Goal: Task Accomplishment & Management: Complete application form

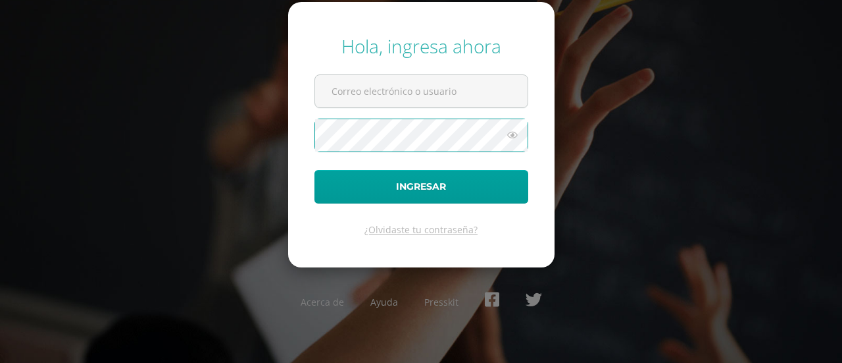
type input "[EMAIL_ADDRESS][DOMAIN_NAME]"
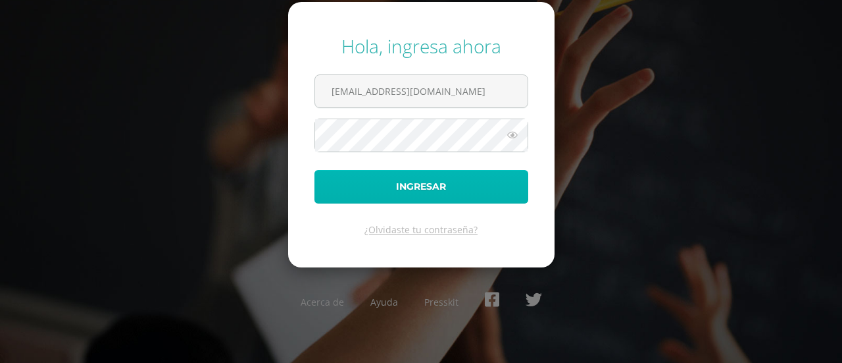
click at [416, 193] on button "Ingresar" at bounding box center [421, 187] width 214 height 34
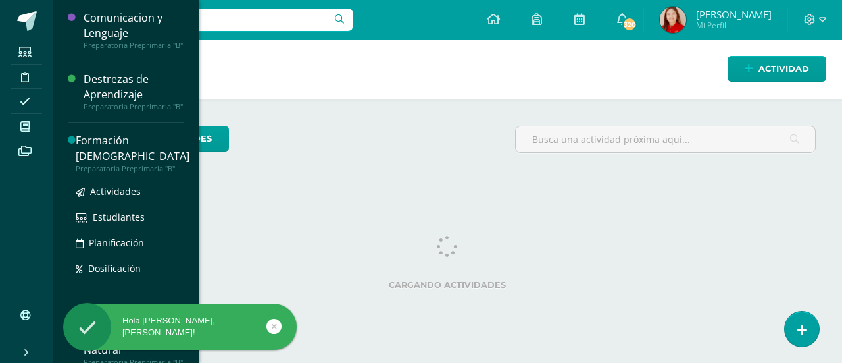
click at [132, 164] on div "Preparatoria Preprimaria "B"" at bounding box center [133, 168] width 114 height 9
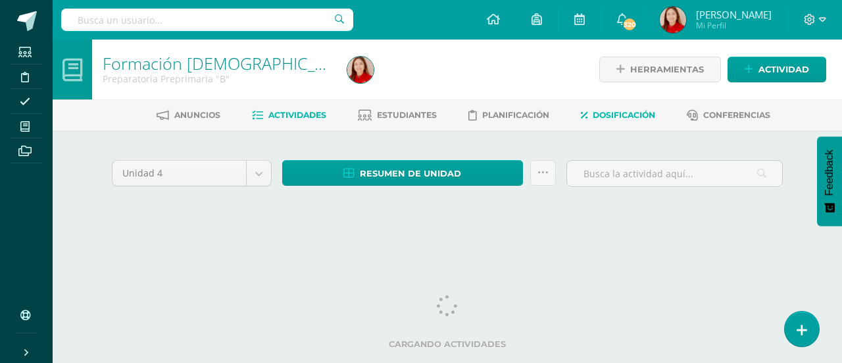
click at [645, 114] on span "Dosificación" at bounding box center [624, 115] width 63 height 10
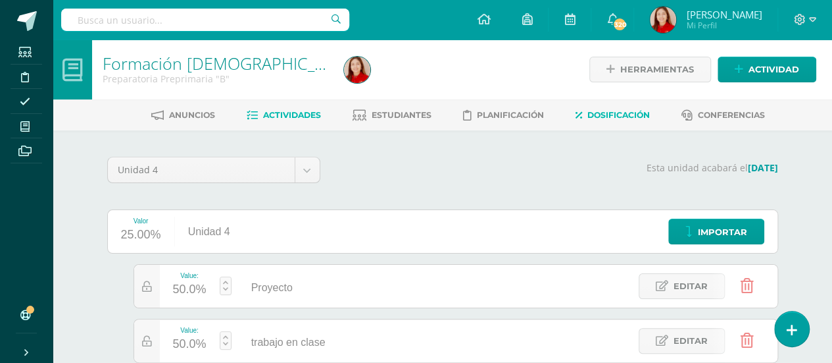
click at [293, 113] on span "Actividades" at bounding box center [292, 115] width 58 height 10
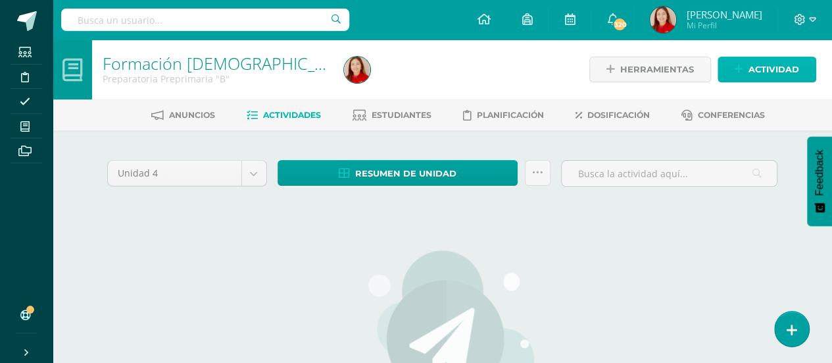
click at [784, 63] on span "Actividad" at bounding box center [774, 69] width 51 height 24
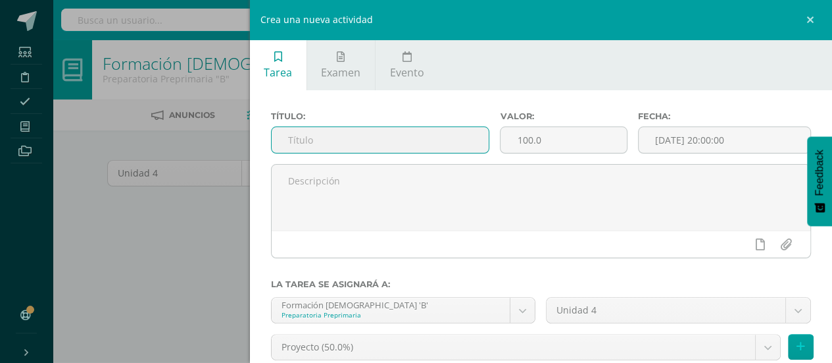
click at [318, 136] on input "text" at bounding box center [381, 140] width 218 height 26
click at [324, 138] on input "text" at bounding box center [381, 140] width 218 height 26
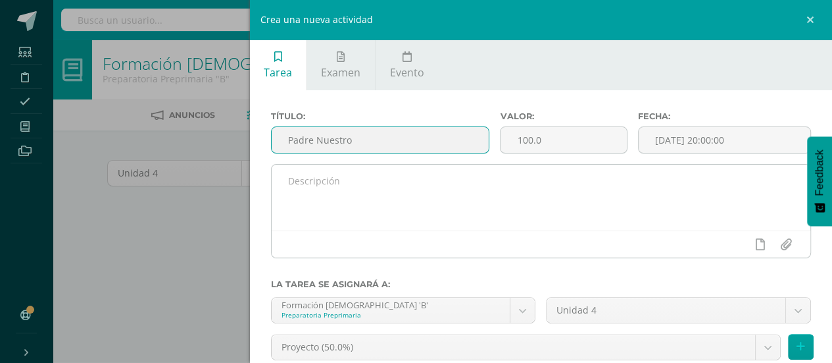
type input "Padre Nuestro"
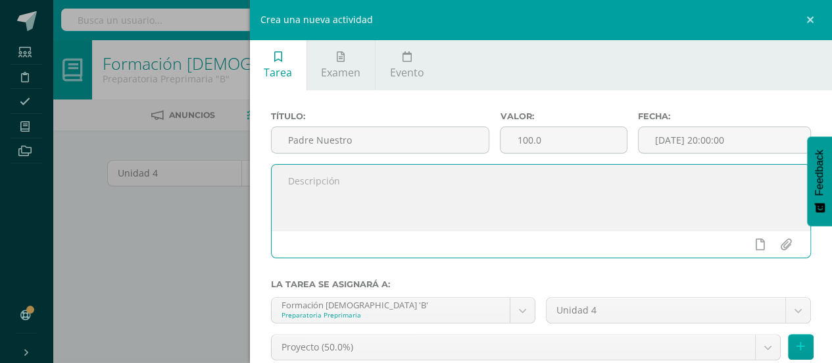
click at [326, 184] on textarea at bounding box center [542, 197] width 540 height 66
type textarea "Trabajo en clase"
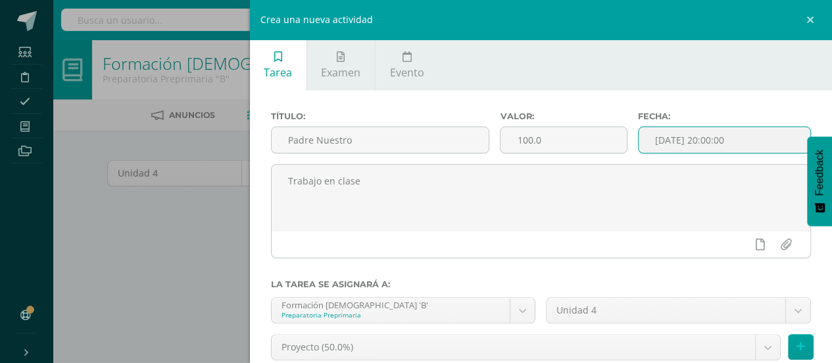
click at [691, 137] on input "[DATE] 20:00:00" at bounding box center [725, 140] width 172 height 26
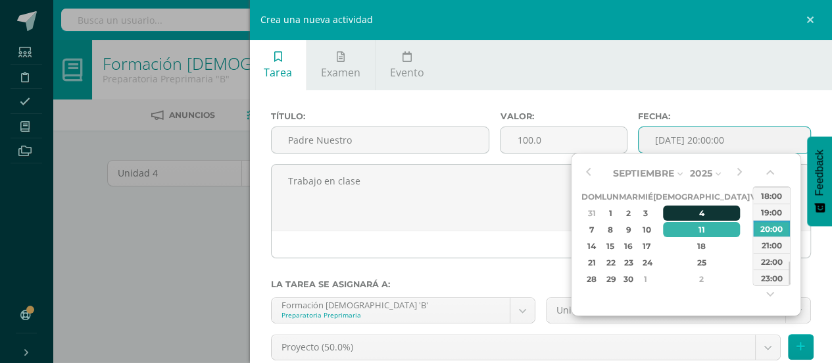
click at [686, 216] on div "4" at bounding box center [702, 212] width 78 height 15
type input "2025-09-04 20:00"
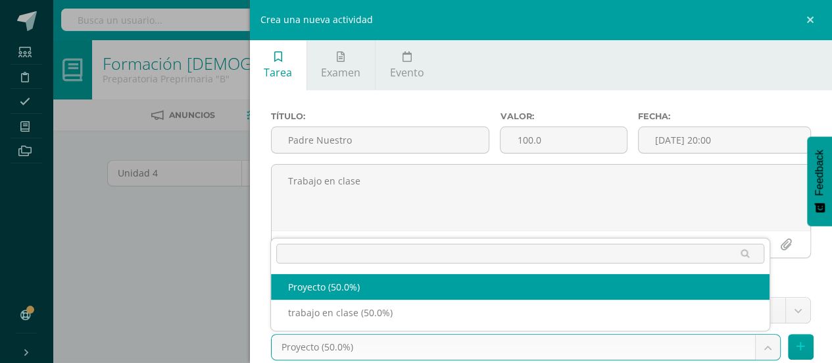
click at [662, 338] on body "Estudiantes Disciplina Asistencia Mis cursos Archivos Soporte Ayuda Reportar un…" at bounding box center [416, 284] width 832 height 568
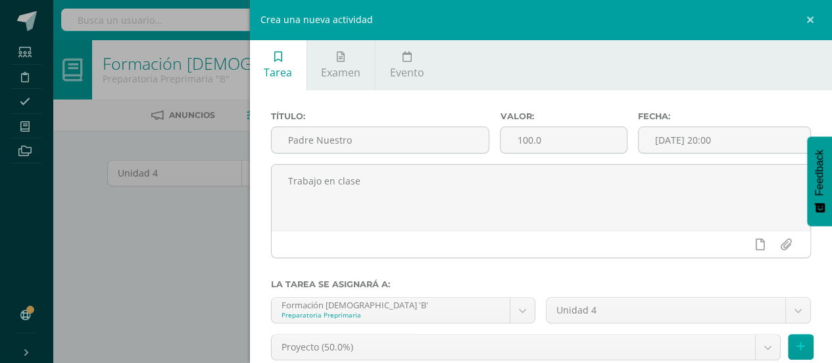
click at [826, 270] on body "Estudiantes Disciplina Asistencia Mis cursos Archivos Soporte Ayuda Reportar un…" at bounding box center [416, 284] width 832 height 568
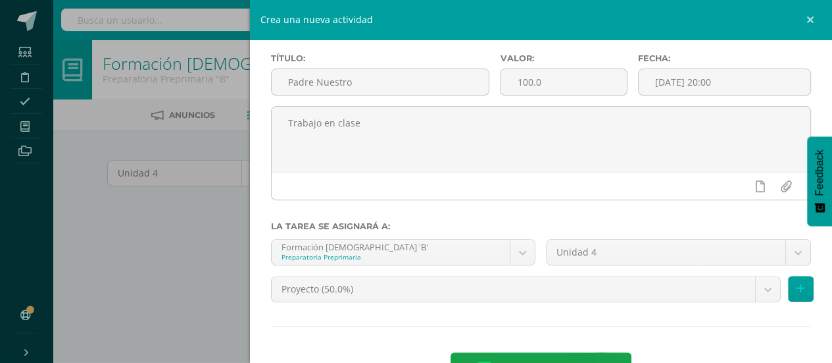
scroll to position [62, 0]
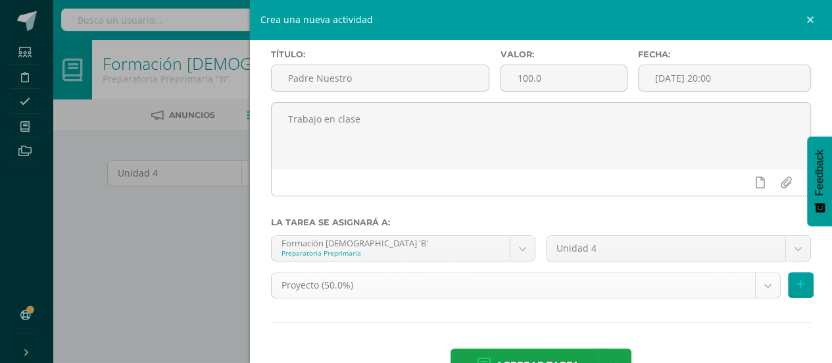
click at [759, 287] on body "Estudiantes Disciplina Asistencia Mis cursos Archivos Soporte Ayuda Reportar un…" at bounding box center [416, 284] width 832 height 568
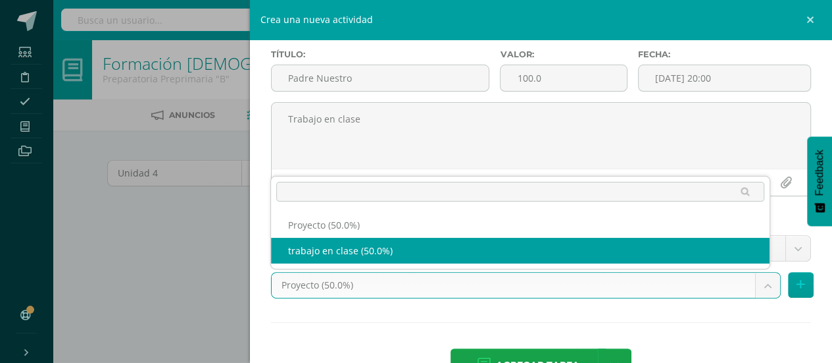
select select "207549"
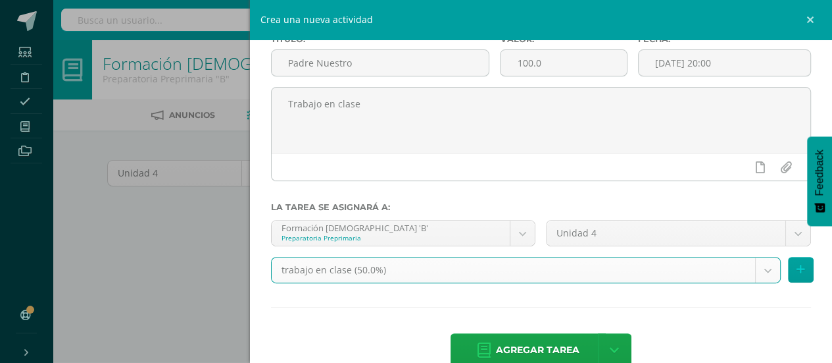
scroll to position [84, 0]
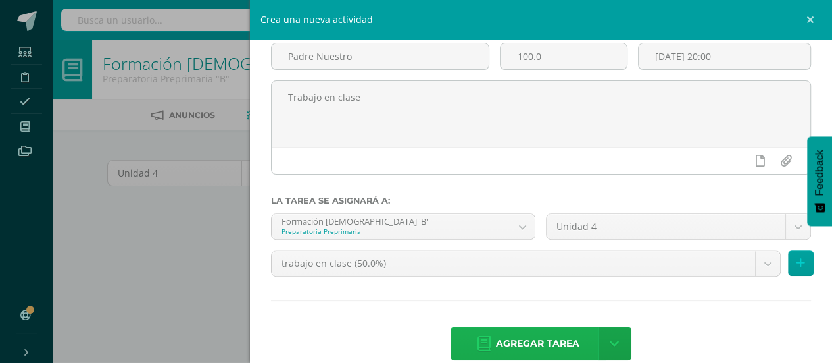
click at [543, 344] on span "Agregar tarea" at bounding box center [538, 343] width 84 height 32
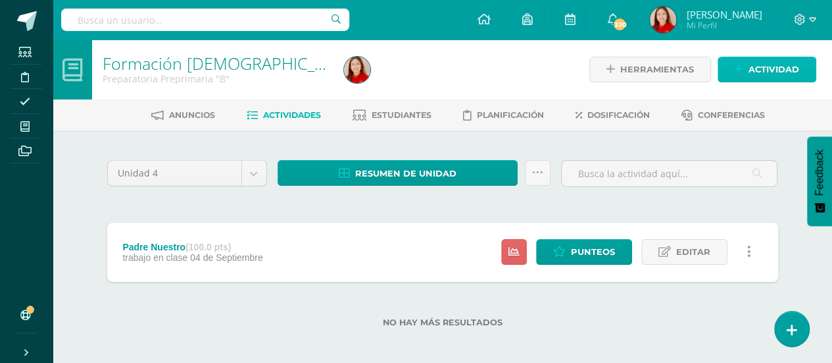
click at [777, 78] on span "Actividad" at bounding box center [774, 69] width 51 height 24
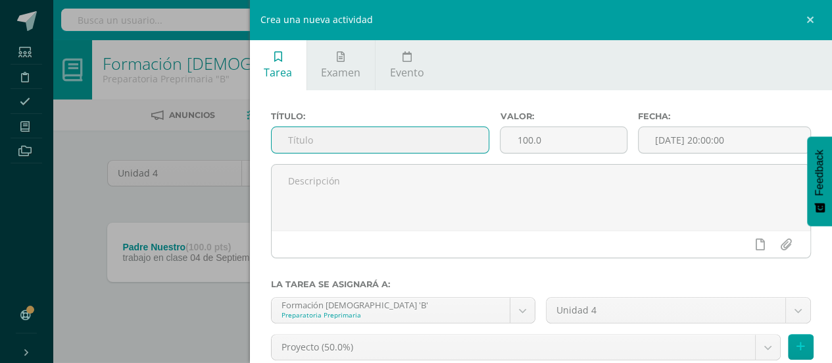
click at [363, 147] on input "text" at bounding box center [381, 140] width 218 height 26
type input "La familia de los amigos de [PERSON_NAME]"
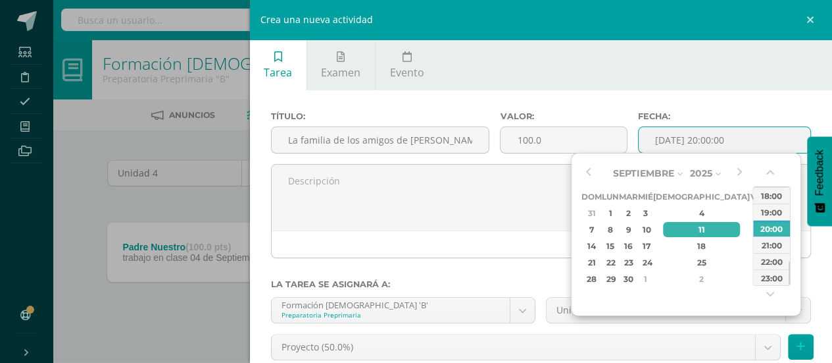
click at [716, 144] on input "[DATE] 20:00:00" at bounding box center [725, 140] width 172 height 26
click at [692, 230] on div "11" at bounding box center [702, 229] width 78 height 15
click at [768, 281] on div "23:00" at bounding box center [771, 277] width 37 height 16
type input "2025-09-11 23:00"
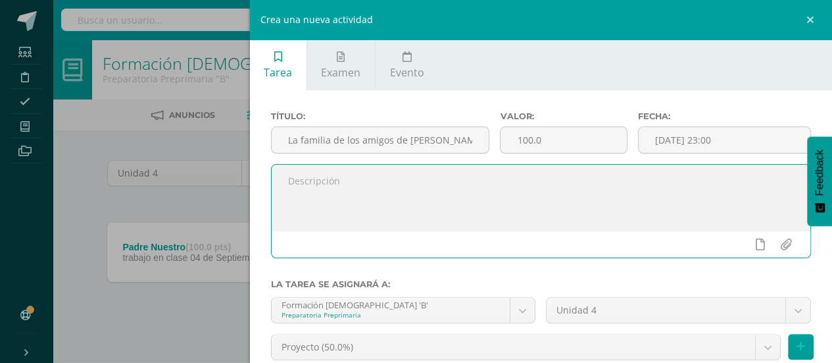
click at [337, 183] on textarea at bounding box center [542, 197] width 540 height 66
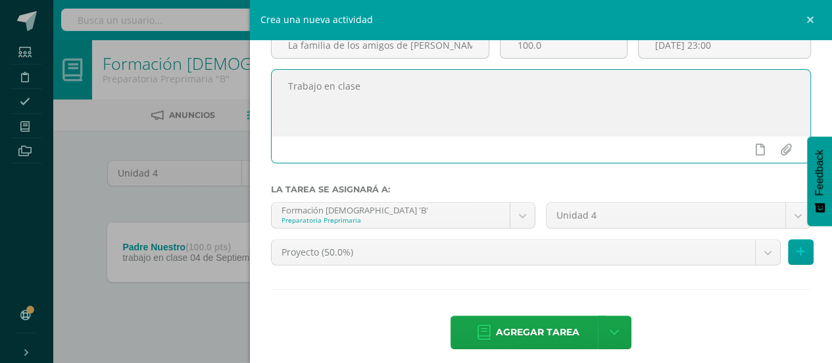
scroll to position [103, 0]
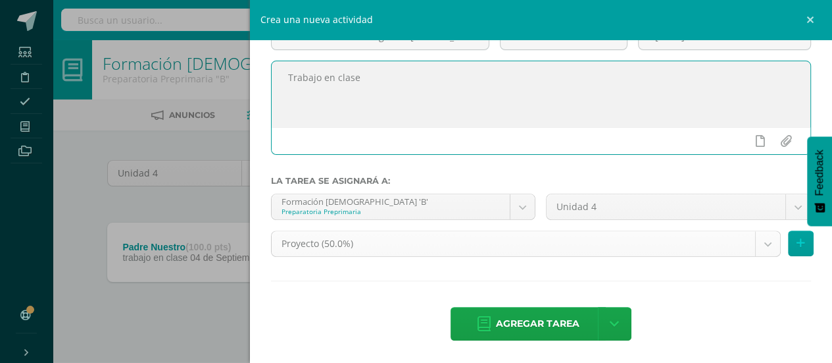
type textarea "Trabajo en clase"
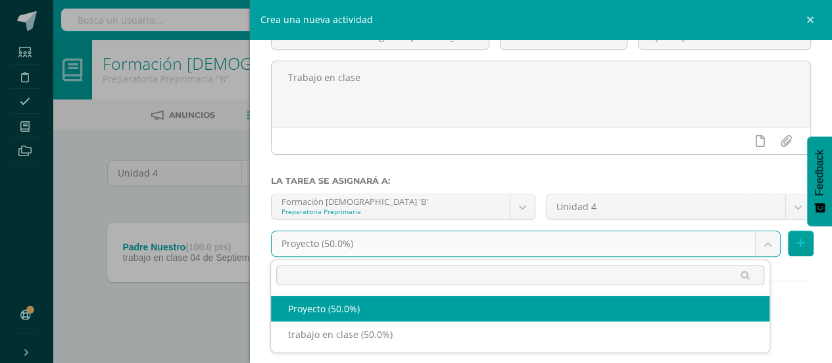
click at [759, 247] on body "Tarea asignada exitosamente Estudiantes Disciplina Asistencia Mis cursos Archiv…" at bounding box center [416, 184] width 832 height 369
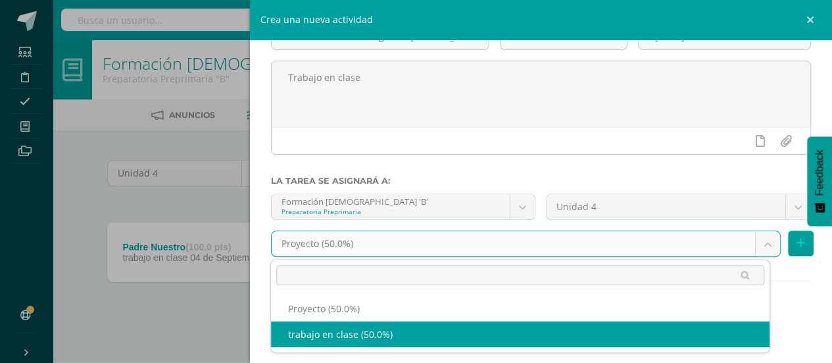
select select "207549"
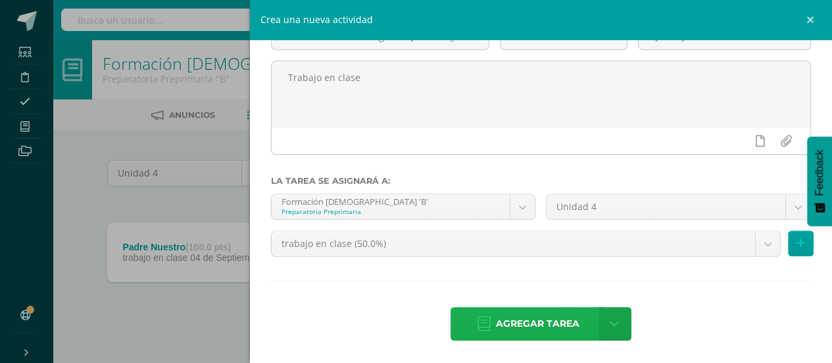
click at [506, 320] on span "Agregar tarea" at bounding box center [538, 323] width 84 height 32
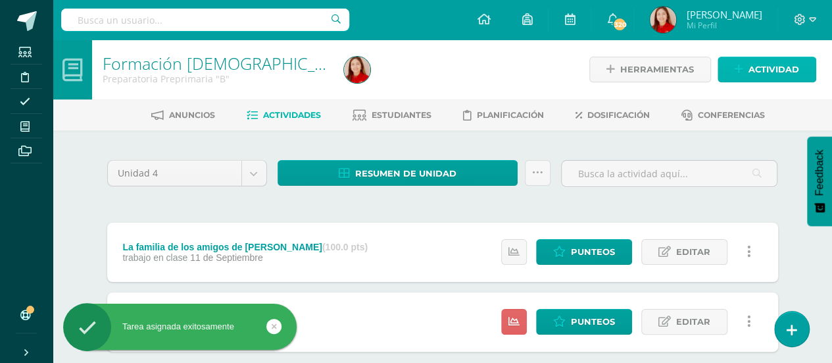
click at [782, 73] on span "Actividad" at bounding box center [774, 69] width 51 height 24
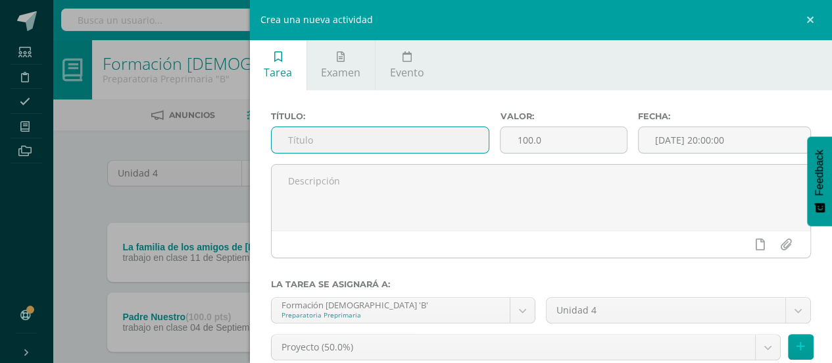
click at [338, 147] on input "text" at bounding box center [381, 140] width 218 height 26
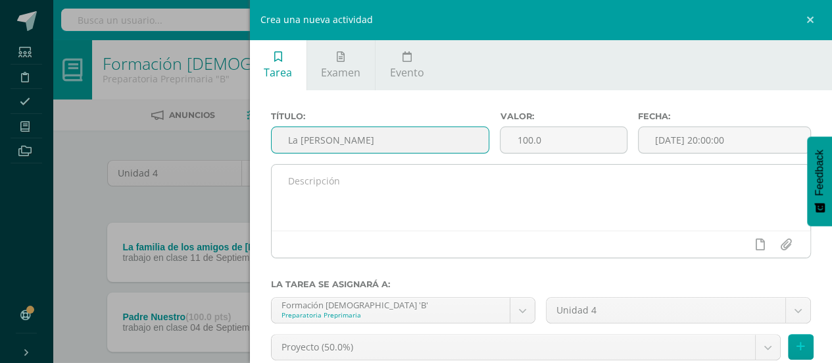
type input "La [PERSON_NAME]"
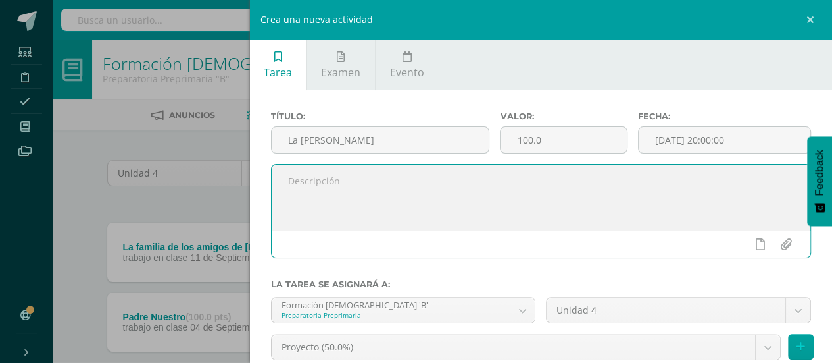
click at [340, 176] on textarea at bounding box center [542, 197] width 540 height 66
type textarea "Trabajo en clase"
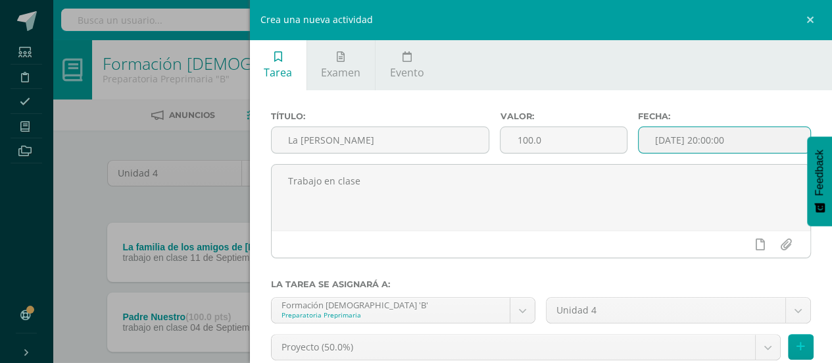
click at [717, 141] on input "[DATE] 20:00:00" at bounding box center [725, 140] width 172 height 26
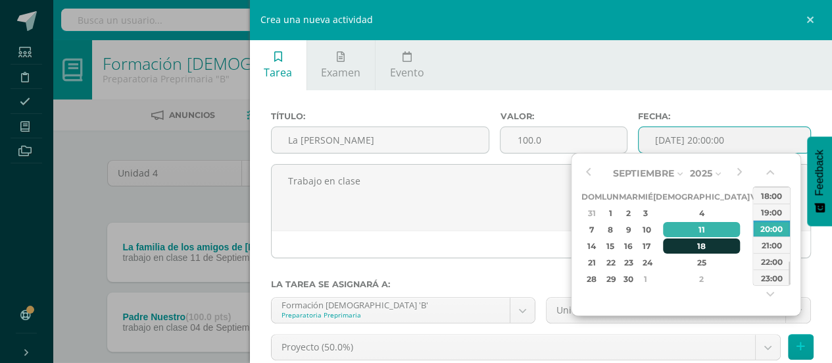
click at [688, 245] on div "18" at bounding box center [702, 245] width 78 height 15
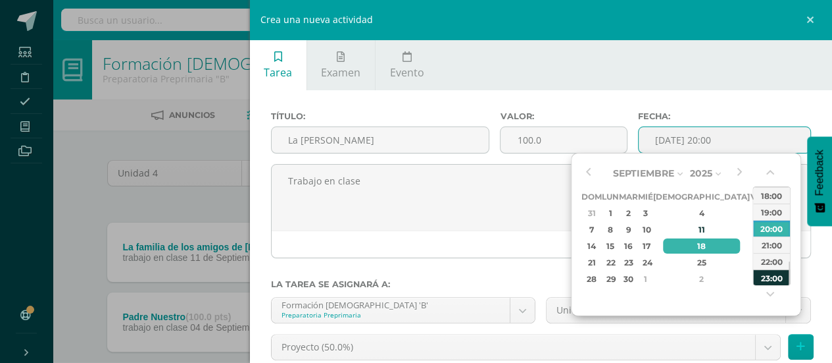
click at [773, 278] on div "23:00" at bounding box center [771, 277] width 37 height 16
type input "2025-09-18 23:00"
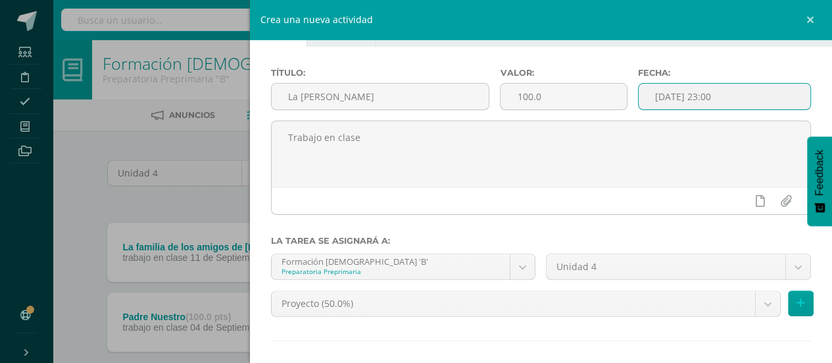
scroll to position [103, 0]
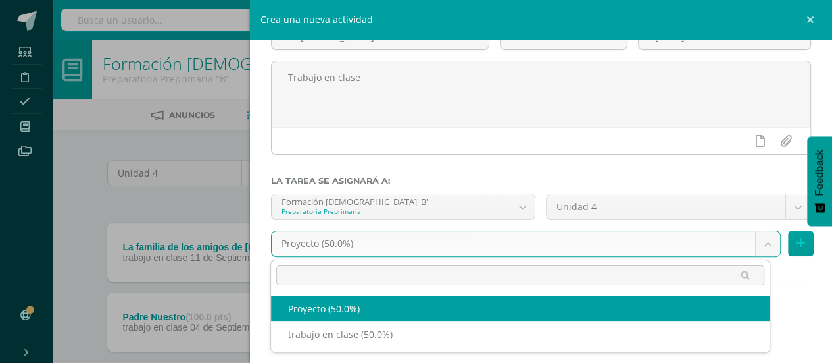
click at [757, 249] on body "Tarea asignada exitosamente Estudiantes Disciplina Asistencia Mis cursos Archiv…" at bounding box center [416, 219] width 832 height 439
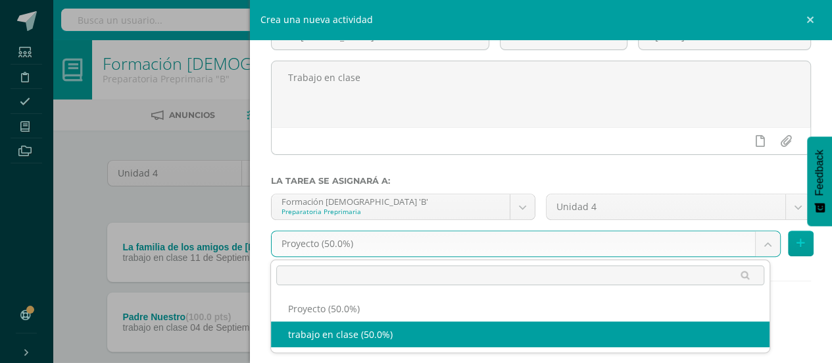
select select "207549"
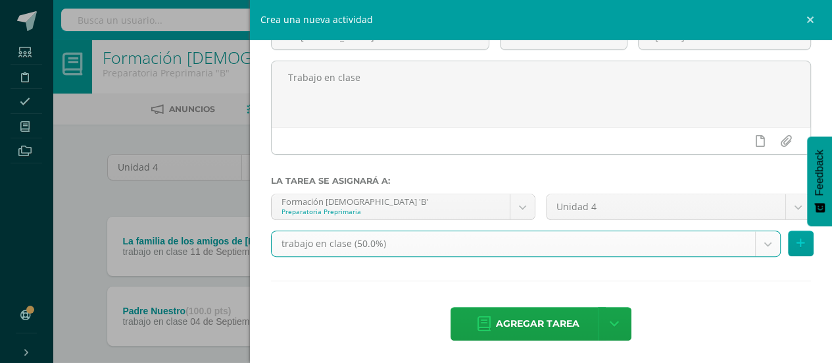
scroll to position [18, 0]
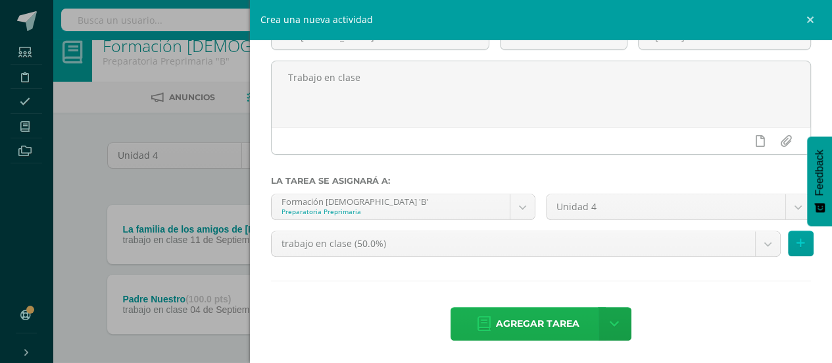
click at [547, 319] on span "Agregar tarea" at bounding box center [538, 323] width 84 height 32
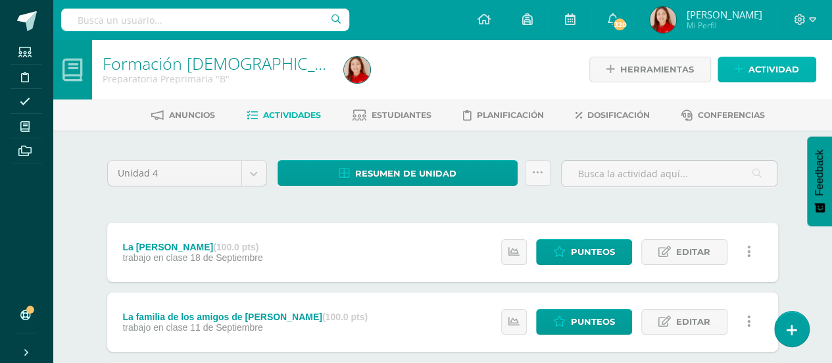
click at [784, 70] on span "Actividad" at bounding box center [774, 69] width 51 height 24
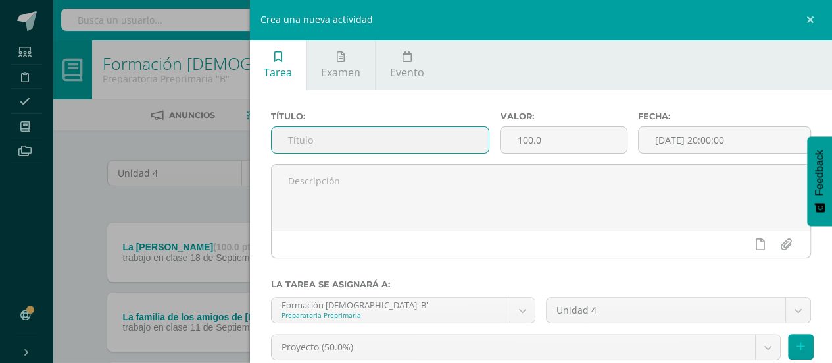
click at [353, 141] on input "text" at bounding box center [381, 140] width 218 height 26
type input "[PERSON_NAME] es amigo de todos"
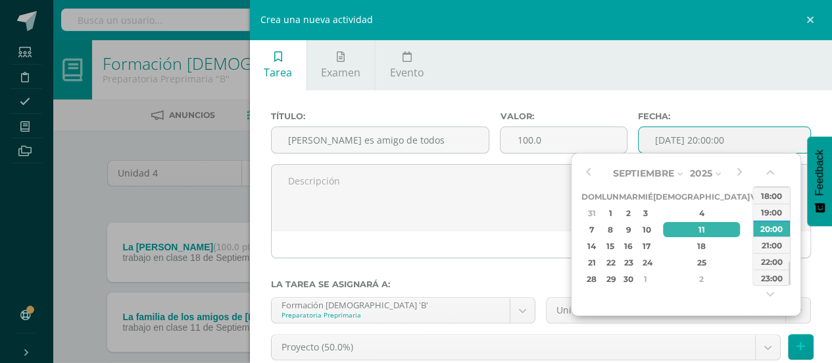
click at [692, 146] on input "[DATE] 20:00:00" at bounding box center [725, 140] width 172 height 26
click at [778, 275] on div "23:00" at bounding box center [771, 277] width 37 height 16
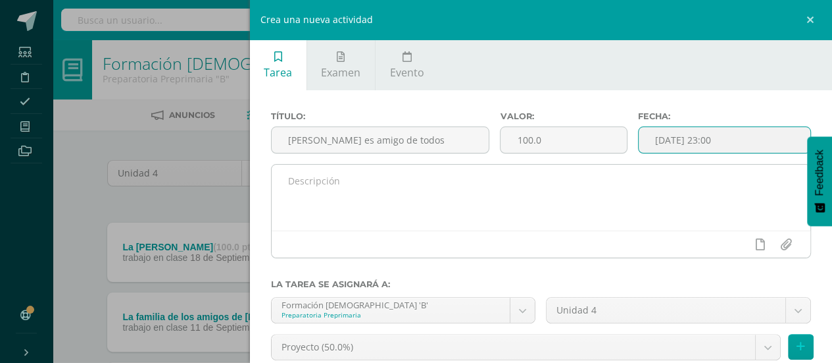
type input "2025-09-11 23:00"
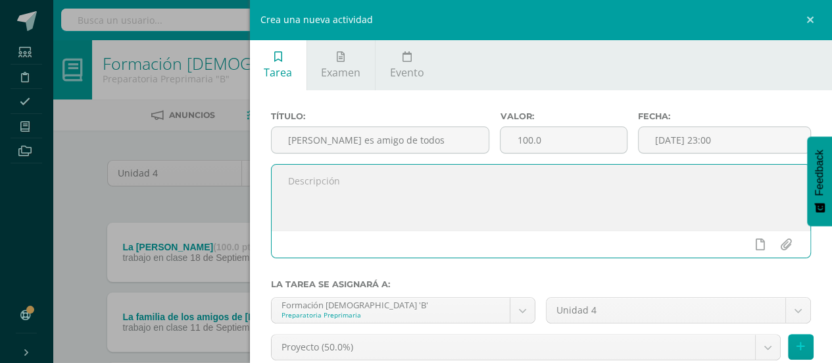
click at [405, 187] on textarea at bounding box center [542, 197] width 540 height 66
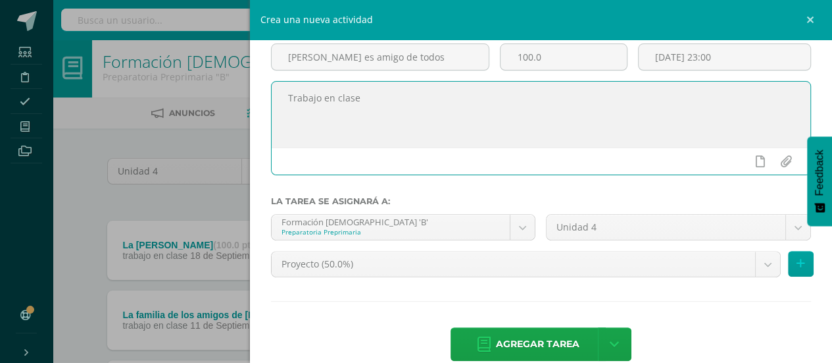
scroll to position [103, 0]
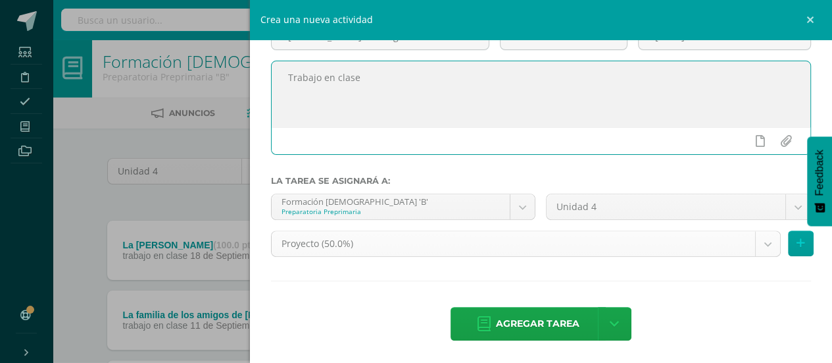
type textarea "Trabajo en clase"
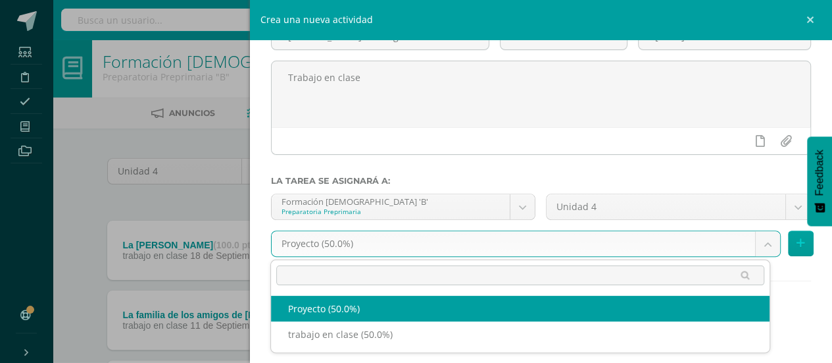
click at [758, 245] on body "Tarea asignada exitosamente Estudiantes Disciplina Asistencia Mis cursos Archiv…" at bounding box center [416, 252] width 832 height 509
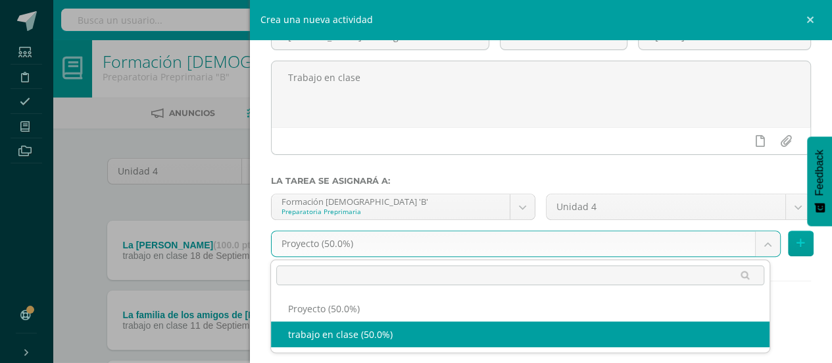
select select "207549"
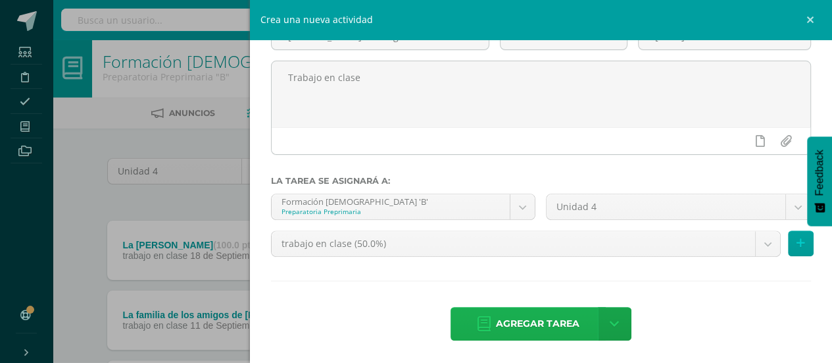
click at [530, 318] on span "Agregar tarea" at bounding box center [538, 323] width 84 height 32
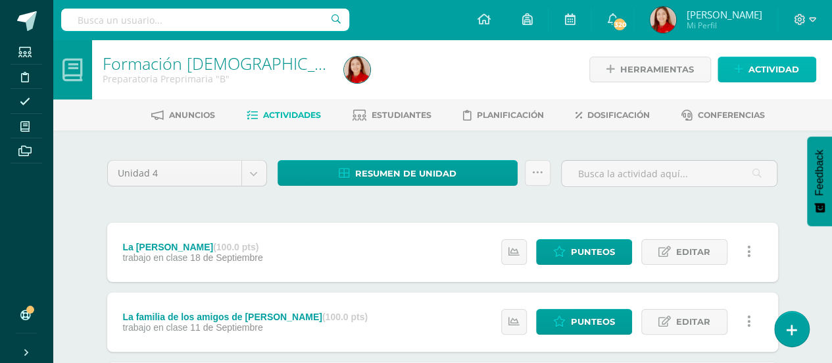
click at [778, 68] on span "Actividad" at bounding box center [774, 69] width 51 height 24
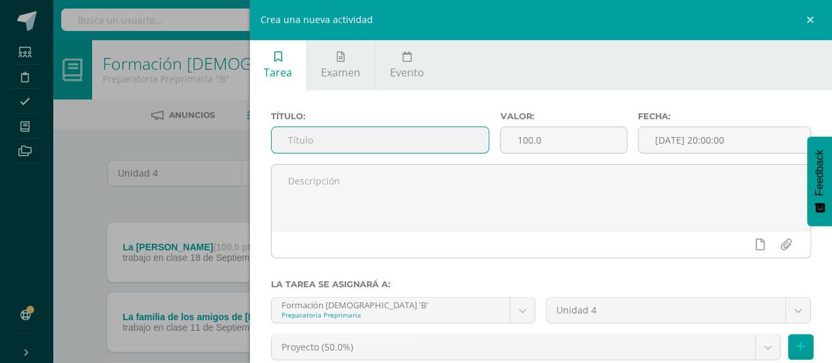
click at [308, 143] on input "text" at bounding box center [381, 140] width 218 height 26
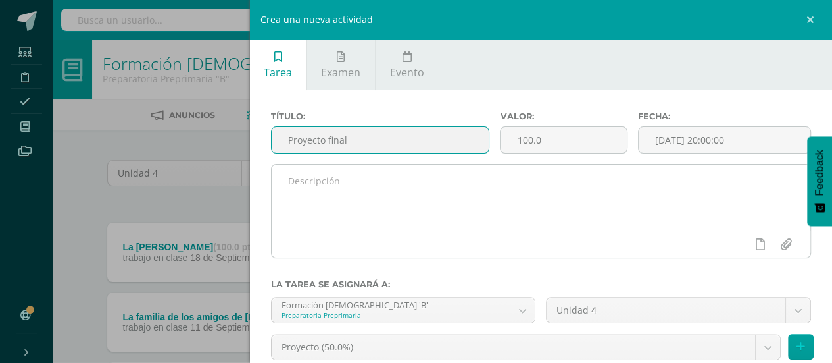
type input "Proyecto final"
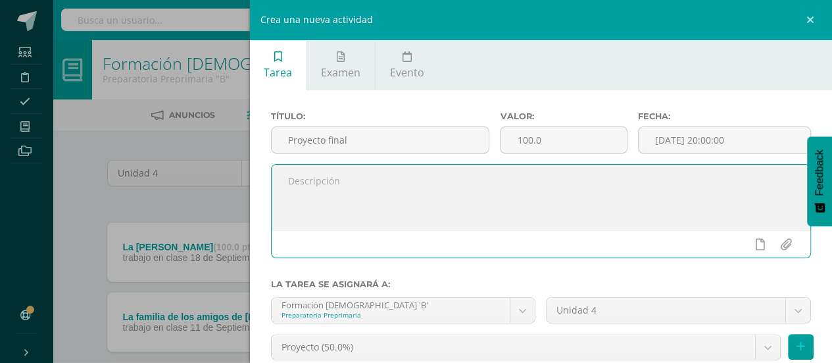
click at [320, 190] on textarea at bounding box center [542, 197] width 540 height 66
type textarea "Proyectos"
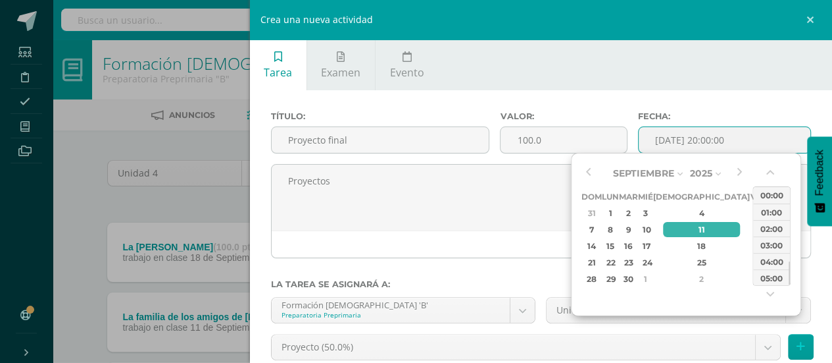
click at [683, 142] on input "[DATE] 20:00:00" at bounding box center [725, 140] width 172 height 26
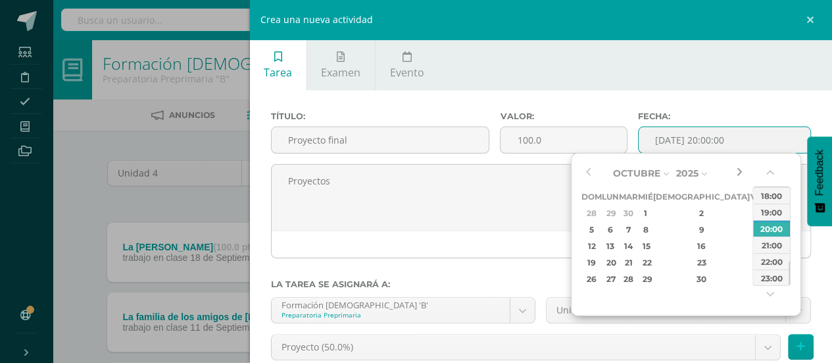
click at [737, 170] on button "button" at bounding box center [739, 173] width 13 height 20
click at [685, 214] on div "2" at bounding box center [702, 212] width 78 height 15
click at [772, 278] on div "23:00" at bounding box center [771, 277] width 37 height 16
type input "[DATE] 23:00"
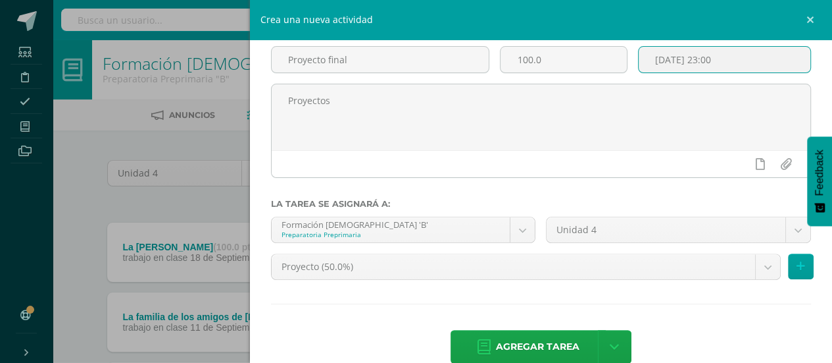
scroll to position [88, 0]
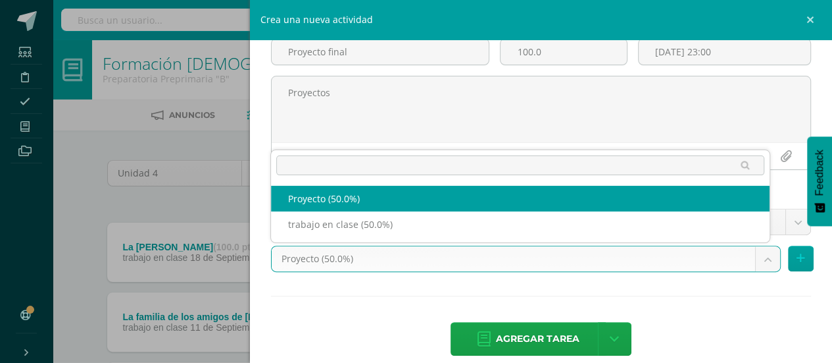
click at [366, 257] on body "Tarea asignada exitosamente Estudiantes Disciplina Asistencia Mis cursos Archiv…" at bounding box center [416, 289] width 832 height 578
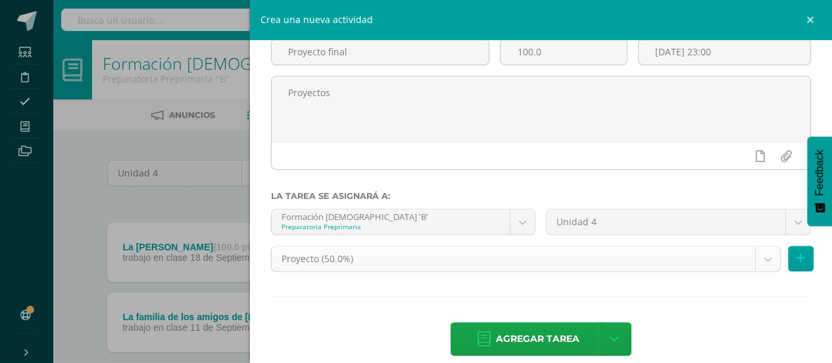
click at [366, 257] on body "Tarea asignada exitosamente Estudiantes Disciplina Asistencia Mis cursos Archiv…" at bounding box center [416, 289] width 832 height 578
click at [538, 331] on span "Agregar tarea" at bounding box center [538, 338] width 84 height 32
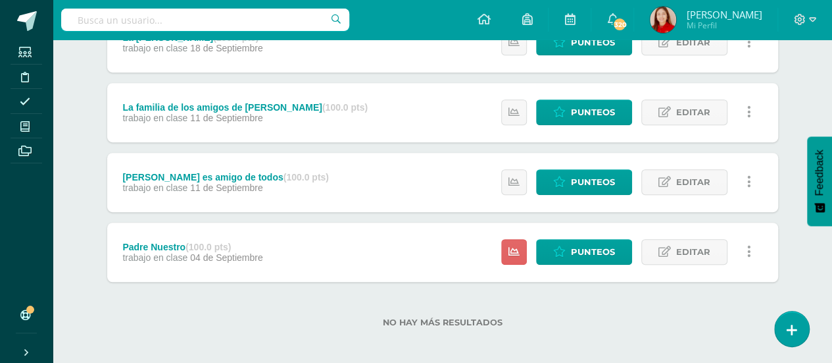
scroll to position [284, 0]
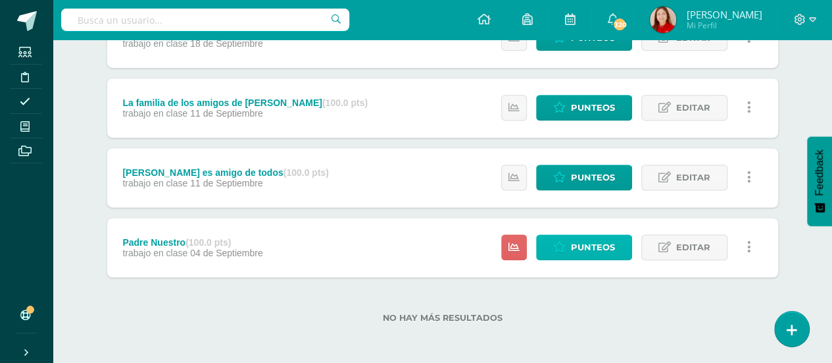
click at [592, 251] on span "Punteos" at bounding box center [593, 247] width 44 height 24
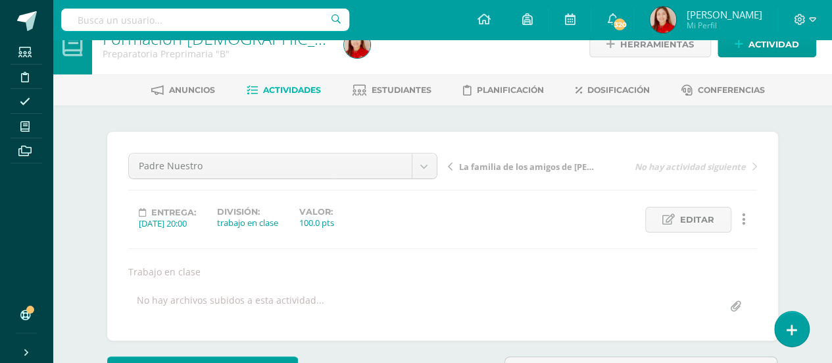
scroll to position [24, 0]
click at [693, 213] on span "Editar" at bounding box center [697, 220] width 34 height 24
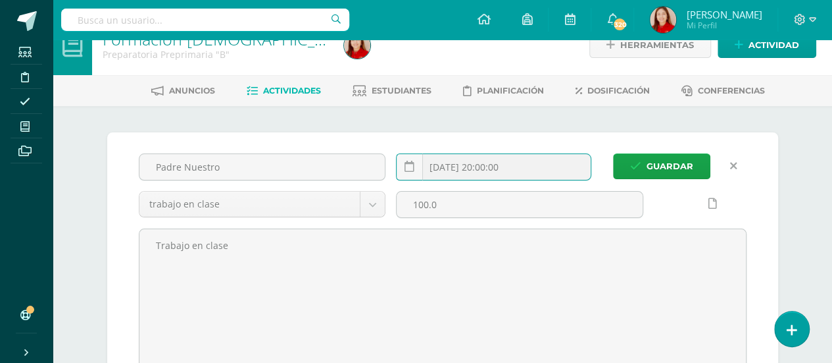
click at [497, 168] on input "[DATE] 20:00:00" at bounding box center [494, 167] width 194 height 26
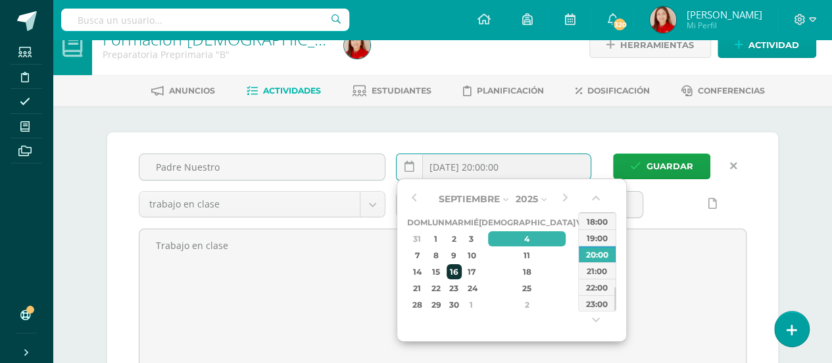
click at [462, 270] on div "16" at bounding box center [454, 271] width 15 height 15
type input "[DATE] 20:00"
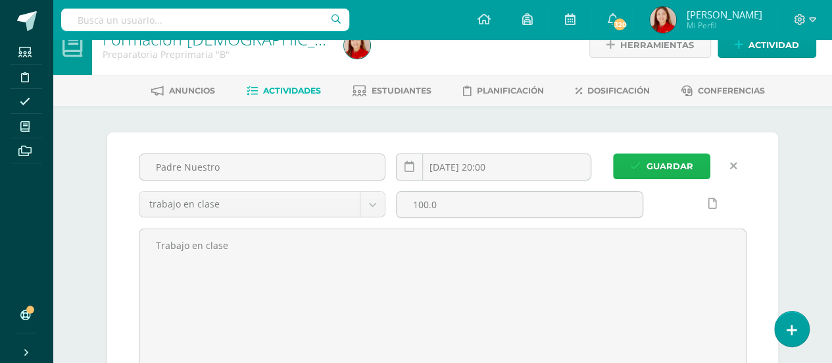
click at [669, 166] on span "Guardar" at bounding box center [670, 166] width 47 height 24
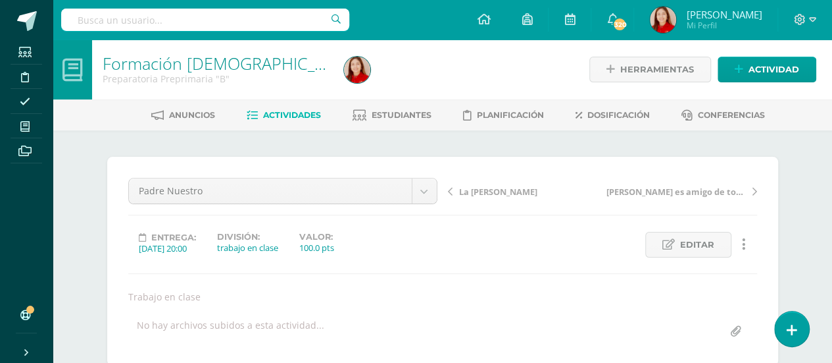
click at [308, 111] on span "Actividades" at bounding box center [292, 115] width 58 height 10
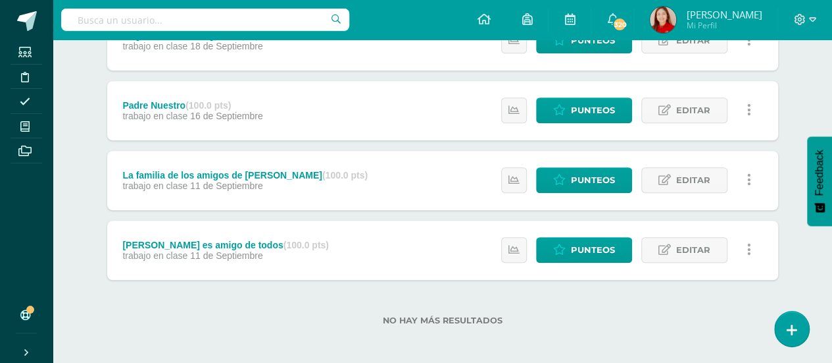
scroll to position [284, 0]
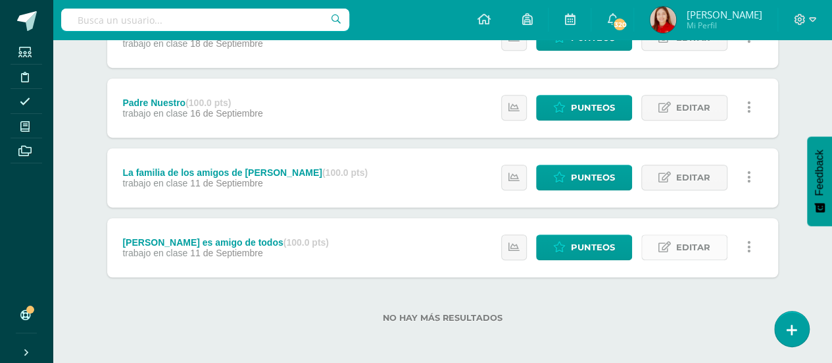
click at [692, 245] on span "Editar" at bounding box center [693, 247] width 34 height 24
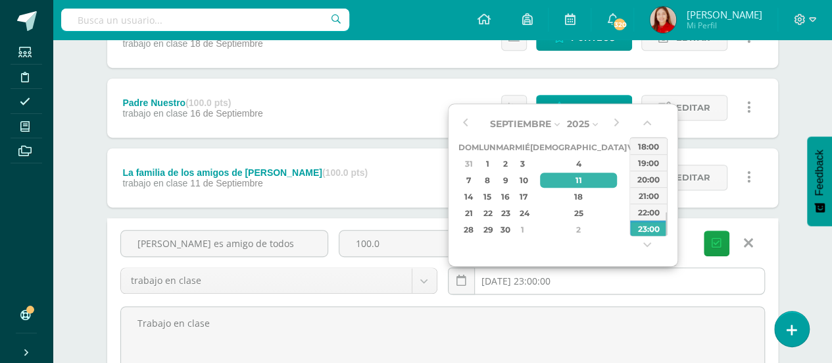
click at [554, 277] on input "[DATE] 23:00:00" at bounding box center [607, 281] width 316 height 26
click at [528, 197] on div "17" at bounding box center [522, 196] width 12 height 15
type input "2025-09-17 23:00"
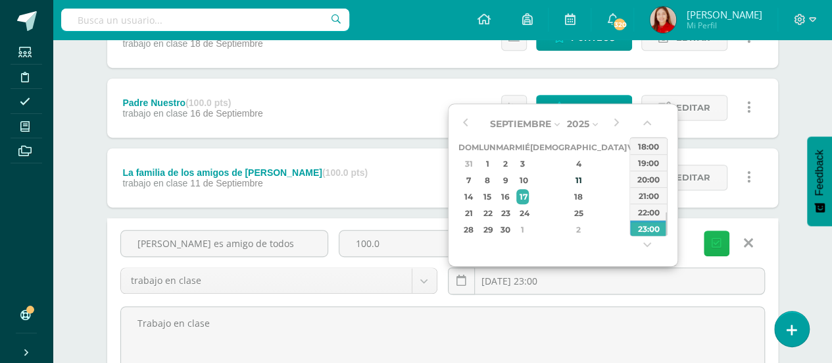
click at [720, 244] on icon "submit" at bounding box center [717, 243] width 10 height 11
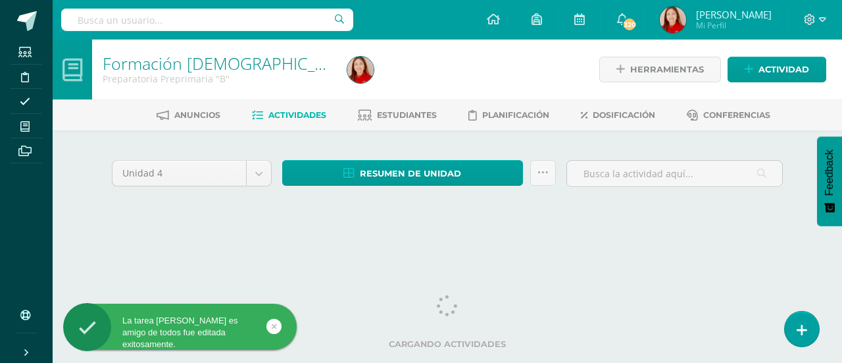
click at [306, 115] on span "Actividades" at bounding box center [297, 115] width 58 height 10
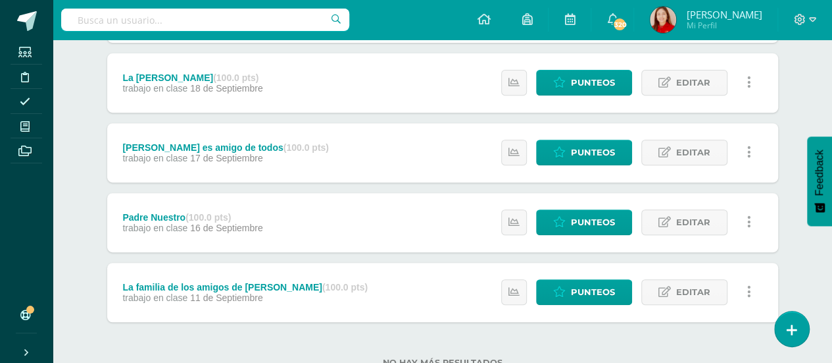
scroll to position [263, 0]
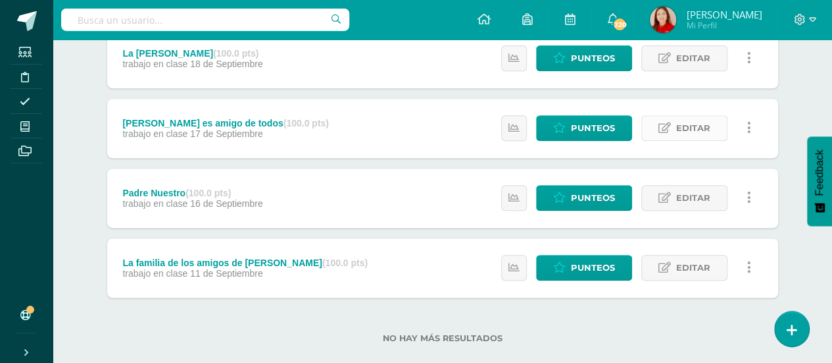
click at [684, 128] on span "Editar" at bounding box center [693, 128] width 34 height 24
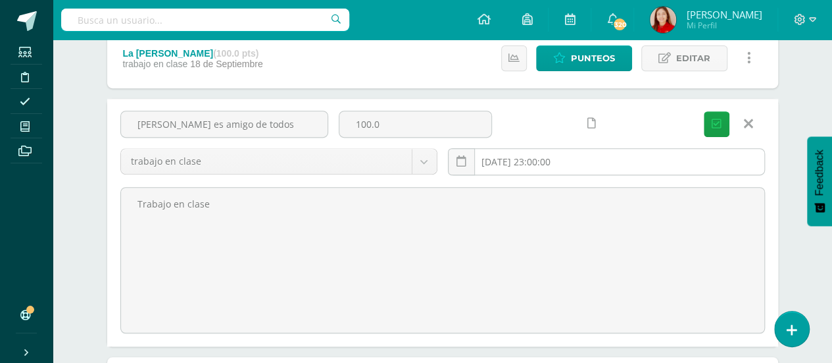
click at [546, 162] on input "2025-09-17 23:00:00" at bounding box center [607, 162] width 316 height 26
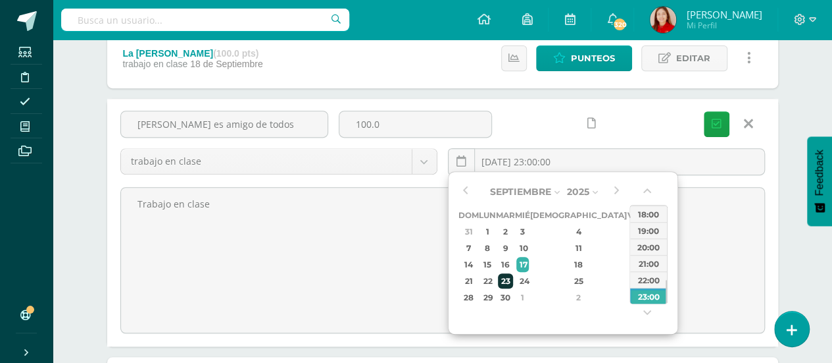
click at [513, 278] on div "23" at bounding box center [505, 280] width 15 height 15
type input "2025-09-23 23:00"
click at [650, 293] on div "23:00" at bounding box center [648, 296] width 37 height 16
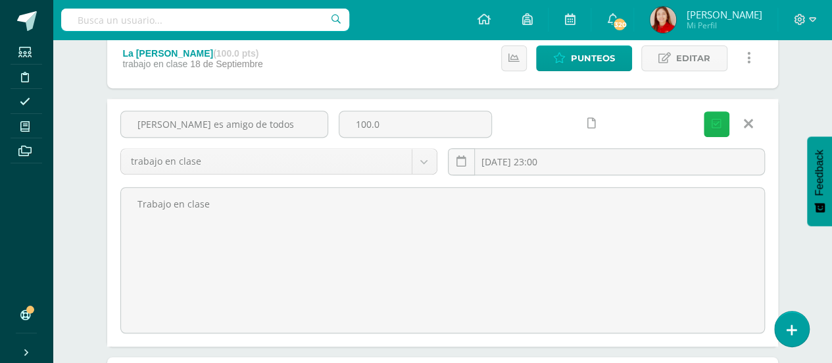
click at [720, 127] on icon "submit" at bounding box center [717, 123] width 10 height 11
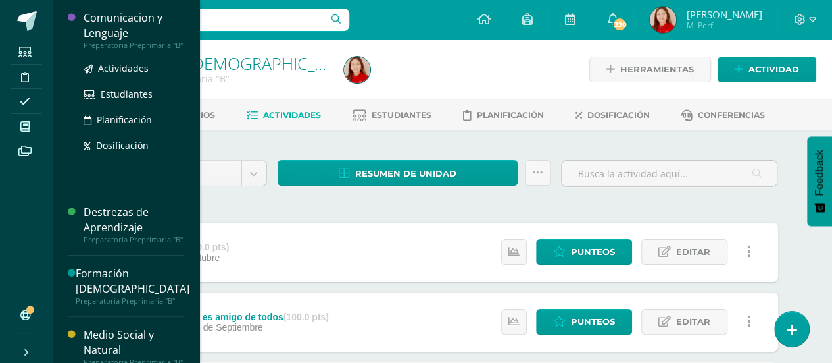
click at [149, 26] on div "Comunicacion y Lenguaje" at bounding box center [134, 26] width 100 height 30
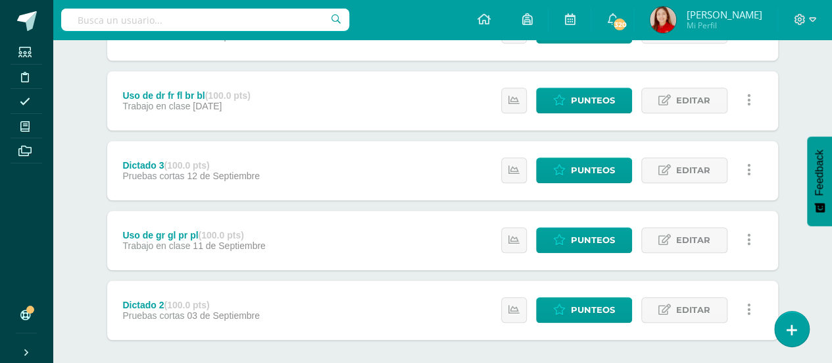
scroll to position [628, 0]
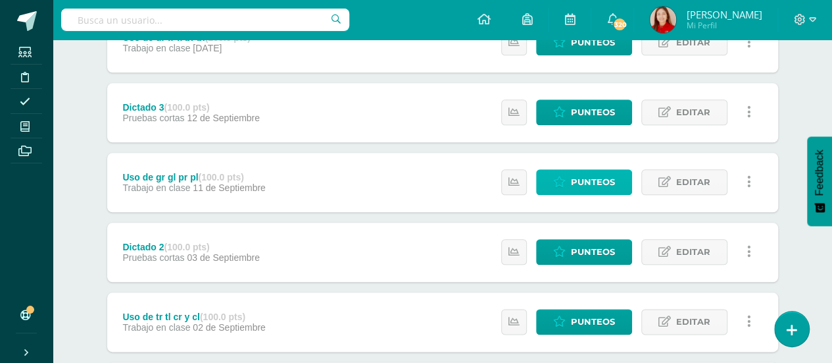
click at [594, 180] on span "Punteos" at bounding box center [593, 182] width 44 height 24
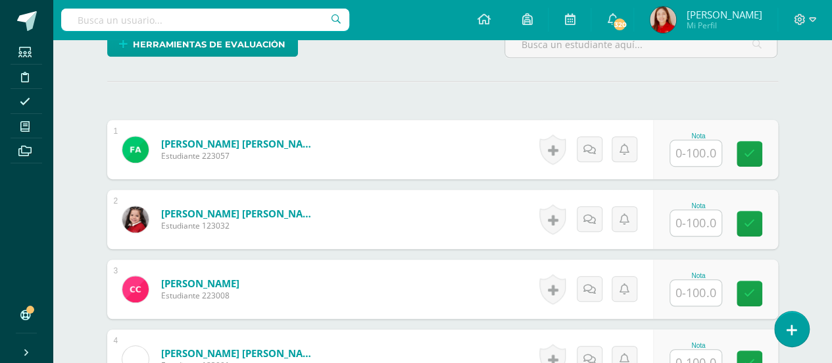
scroll to position [366, 0]
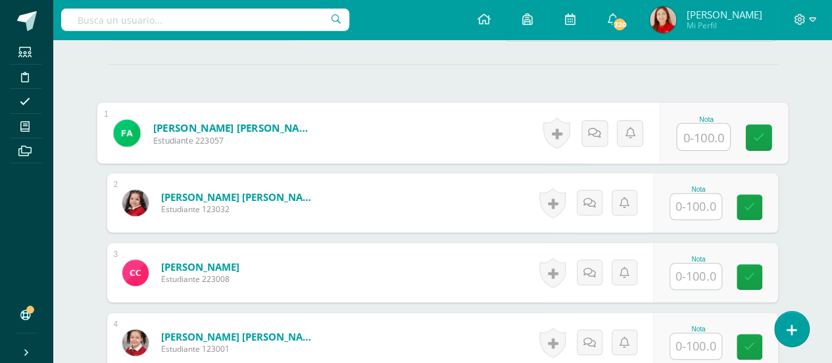
click at [702, 139] on input "text" at bounding box center [703, 137] width 53 height 26
type input "95"
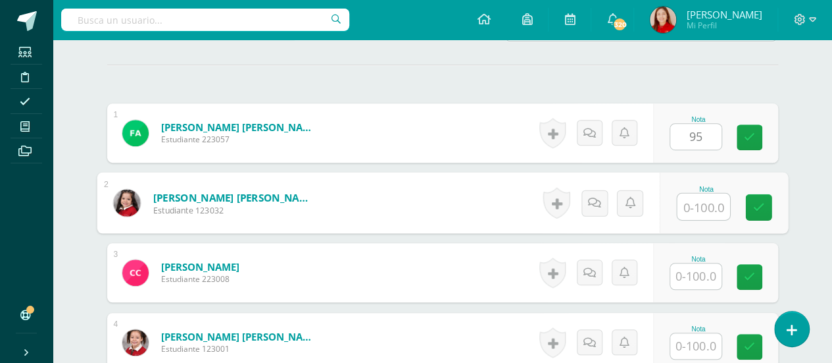
click at [707, 202] on input "text" at bounding box center [703, 206] width 53 height 26
type input "90"
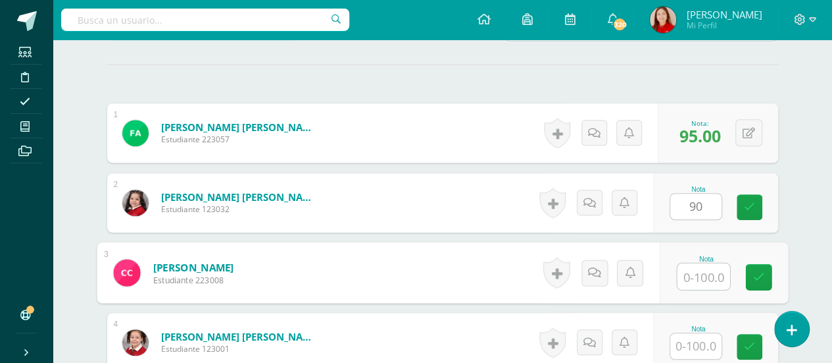
click at [699, 284] on input "text" at bounding box center [703, 276] width 53 height 26
type input "1"
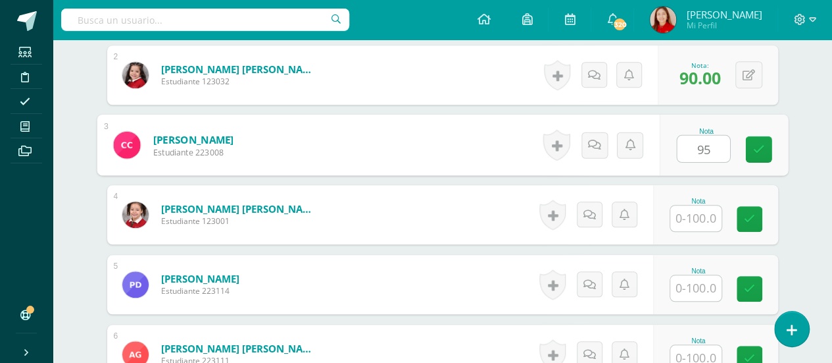
scroll to position [518, 0]
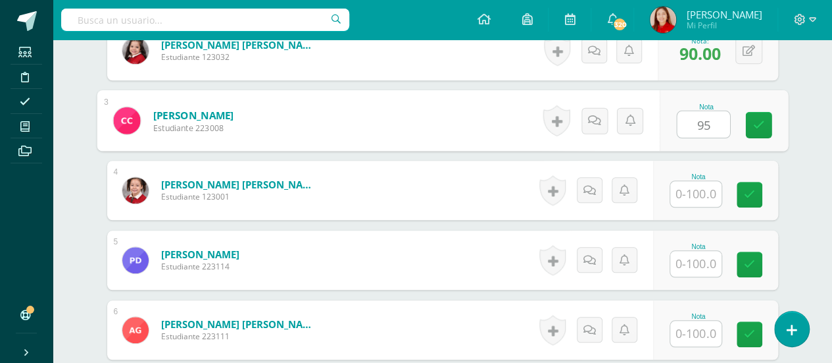
type input "95"
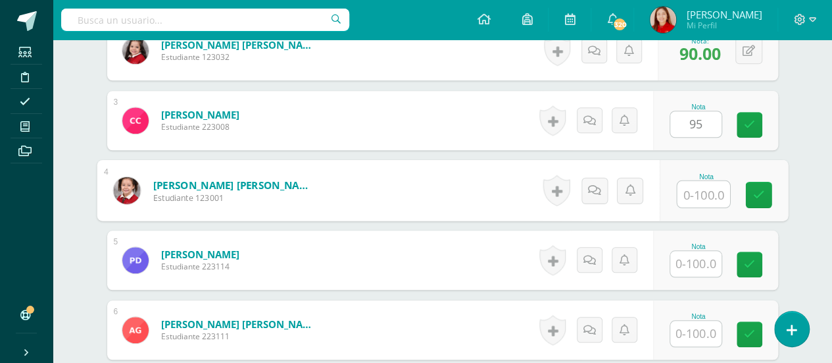
click at [698, 188] on input "text" at bounding box center [703, 194] width 53 height 26
type input "80"
click at [704, 266] on input "text" at bounding box center [695, 264] width 51 height 26
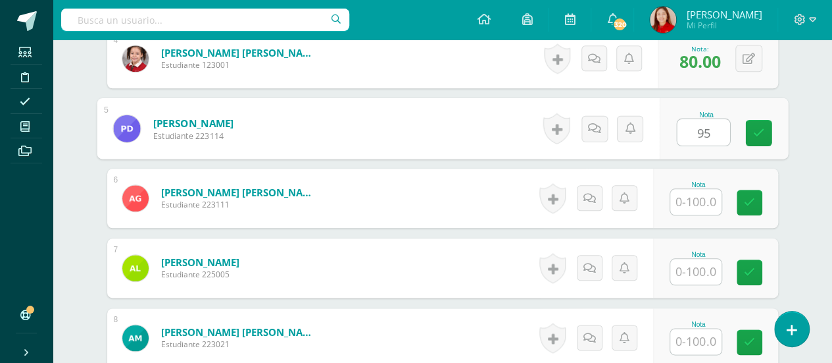
scroll to position [676, 0]
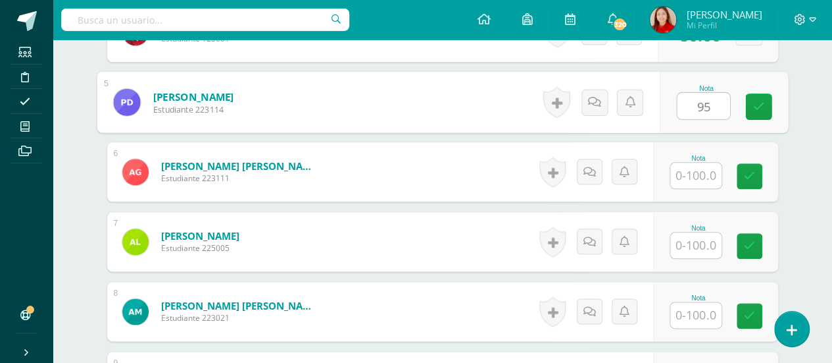
type input "95"
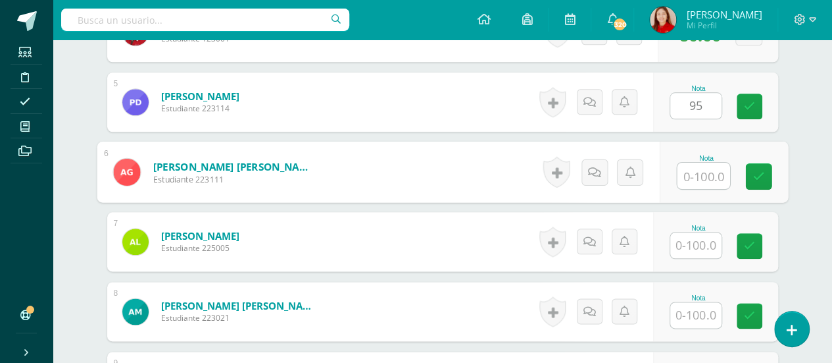
click at [707, 168] on input "text" at bounding box center [703, 176] width 53 height 26
type input "100"
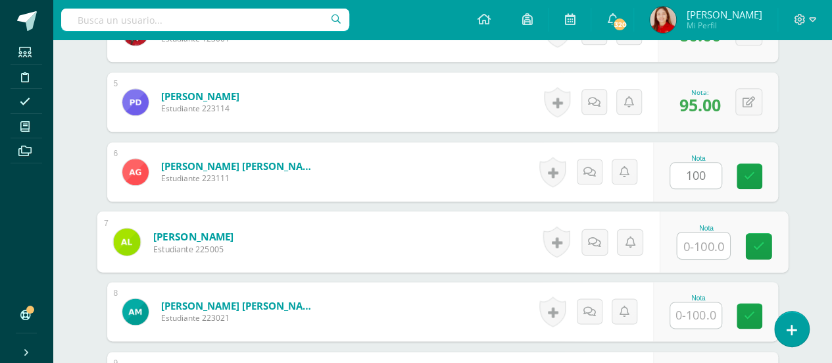
click at [707, 240] on input "text" at bounding box center [703, 245] width 53 height 26
type input "75"
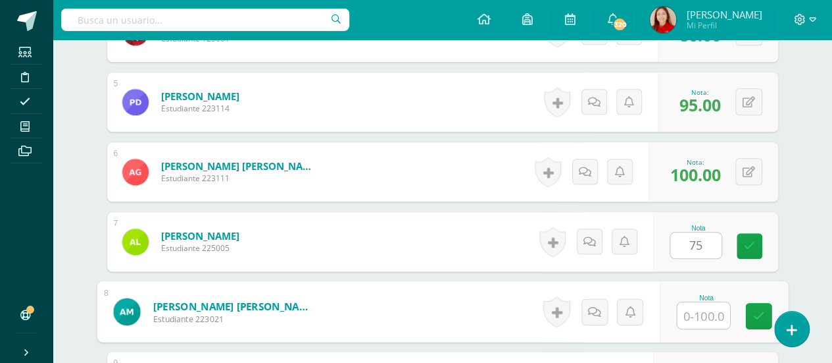
click at [707, 314] on input "text" at bounding box center [703, 315] width 53 height 26
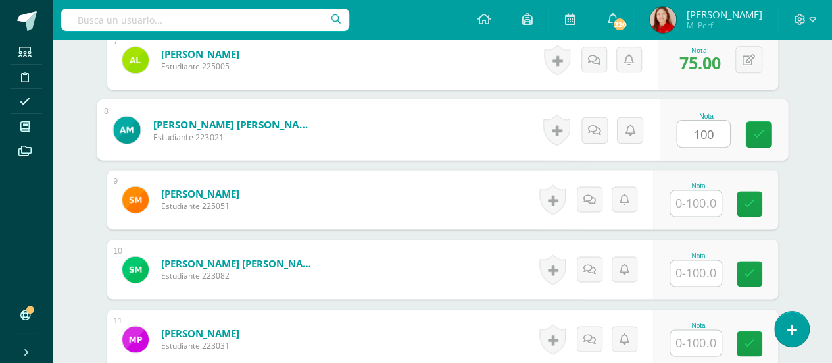
scroll to position [887, 0]
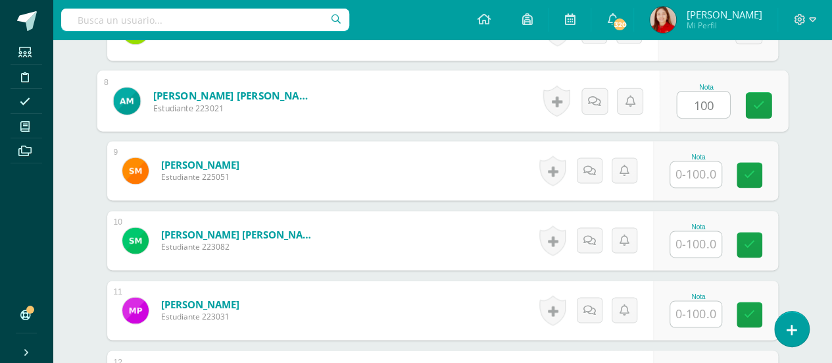
type input "100"
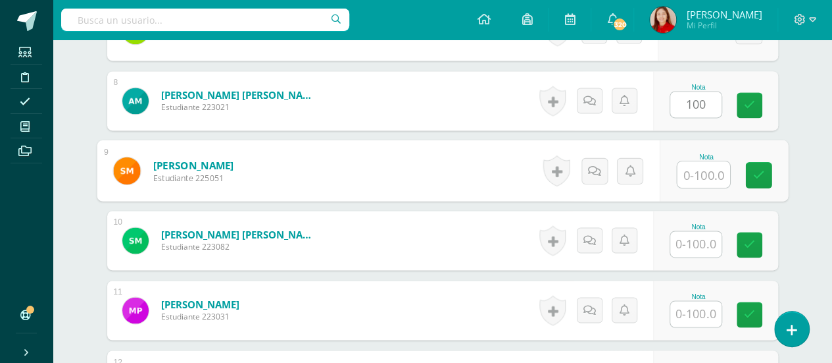
click at [707, 171] on input "text" at bounding box center [703, 174] width 53 height 26
type input "80"
click at [700, 243] on input "text" at bounding box center [695, 244] width 51 height 26
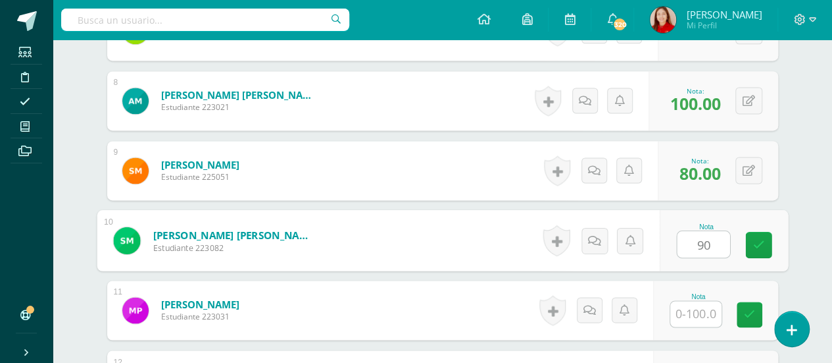
type input "90"
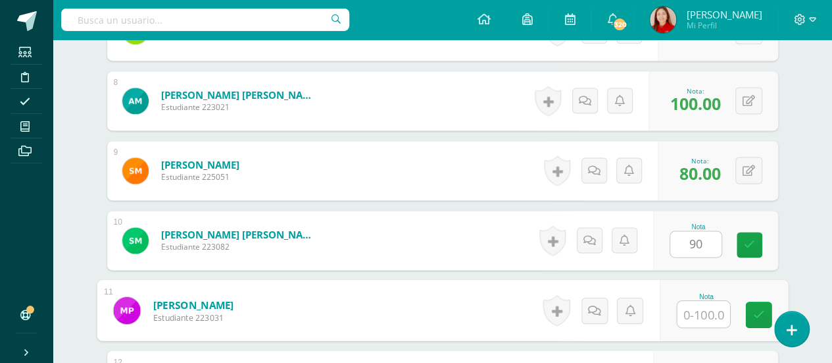
click at [705, 311] on input "text" at bounding box center [703, 314] width 53 height 26
type input "1"
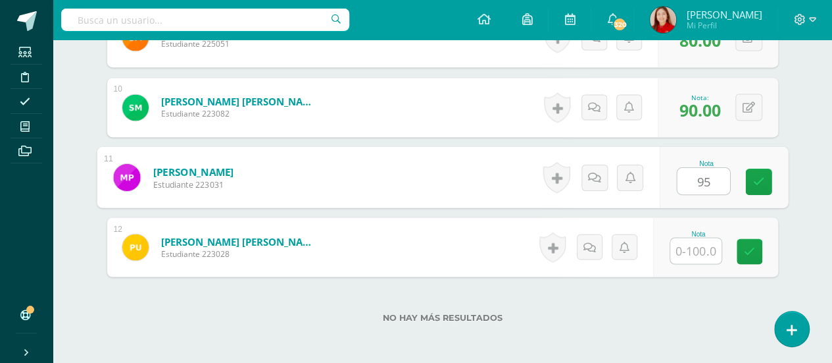
scroll to position [1045, 0]
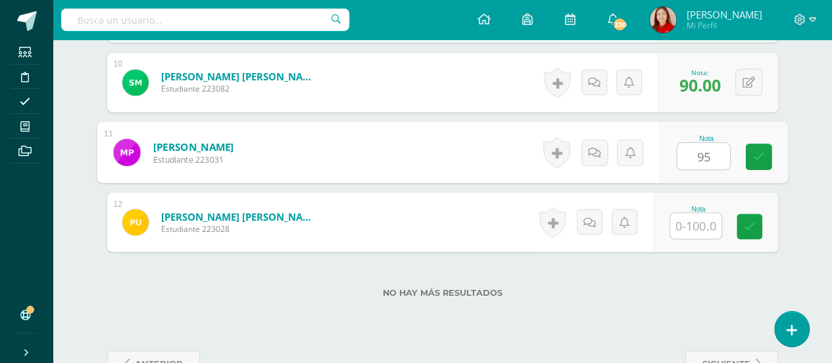
type input "95"
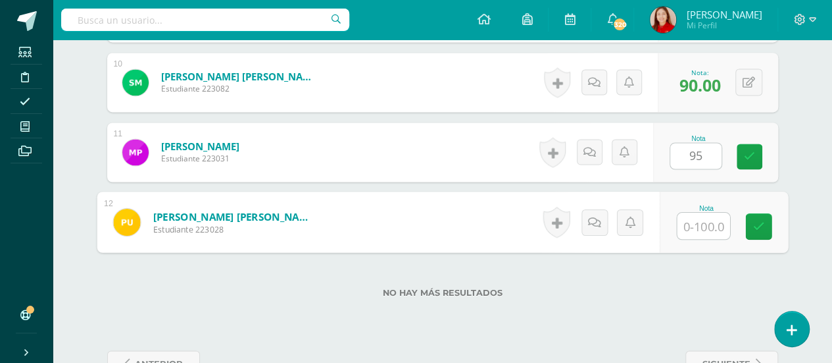
click at [707, 228] on input "text" at bounding box center [703, 226] width 53 height 26
type input "100"
click at [760, 228] on icon at bounding box center [759, 225] width 12 height 11
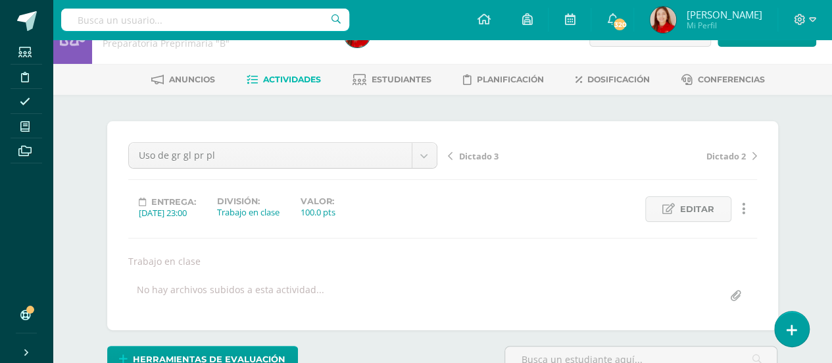
scroll to position [0, 0]
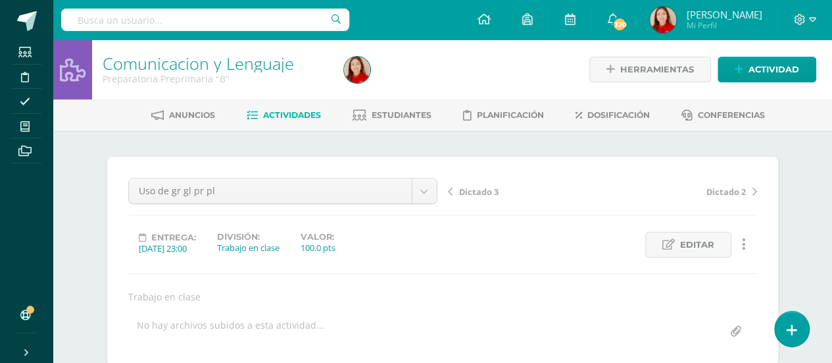
click at [289, 116] on span "Actividades" at bounding box center [292, 115] width 58 height 10
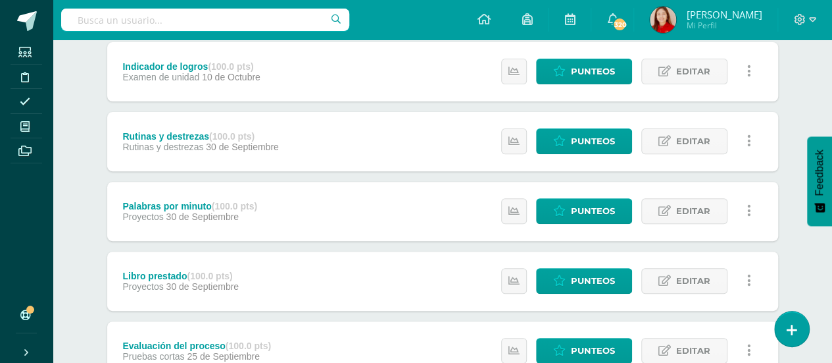
scroll to position [154, 0]
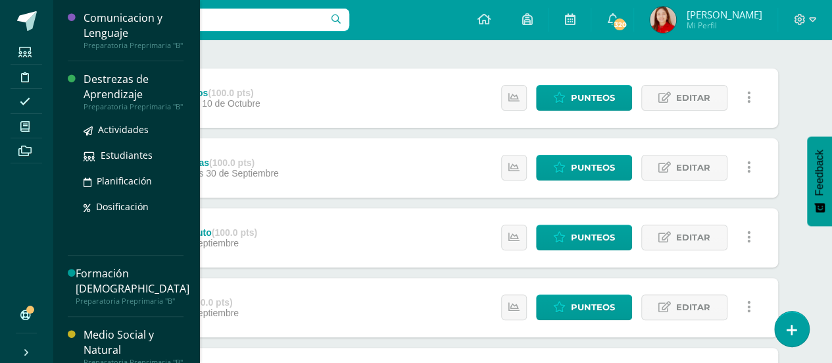
click at [112, 91] on div "Destrezas de Aprendizaje" at bounding box center [134, 87] width 100 height 30
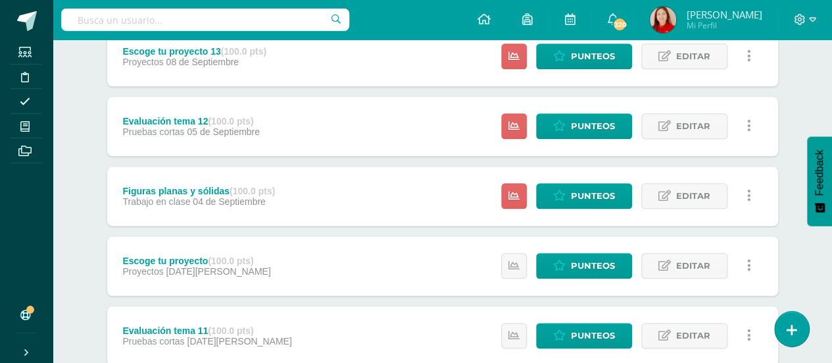
scroll to position [645, 0]
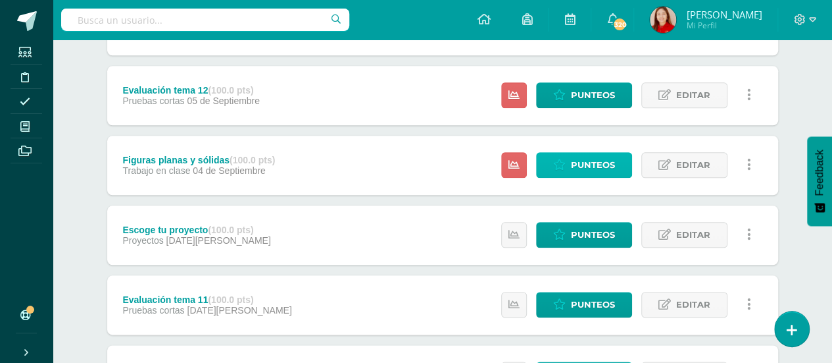
click at [576, 167] on span "Punteos" at bounding box center [593, 165] width 44 height 24
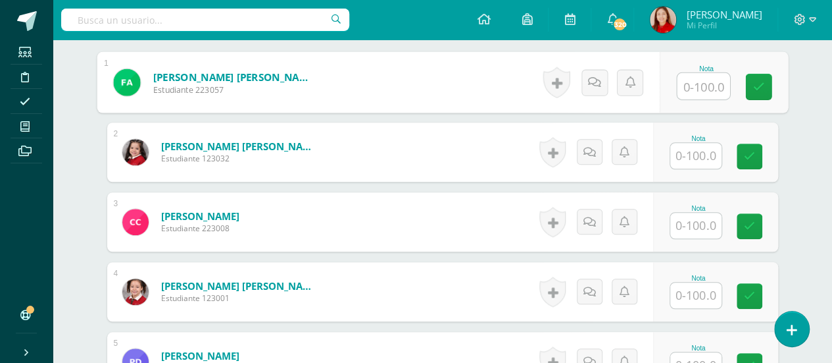
scroll to position [418, 0]
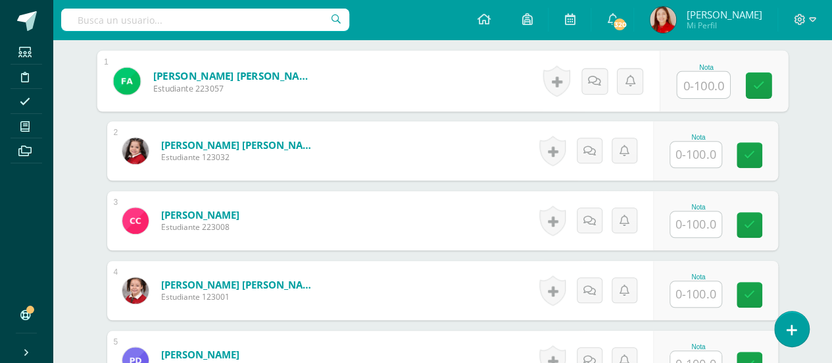
click at [703, 77] on input "text" at bounding box center [703, 85] width 53 height 26
type input "90"
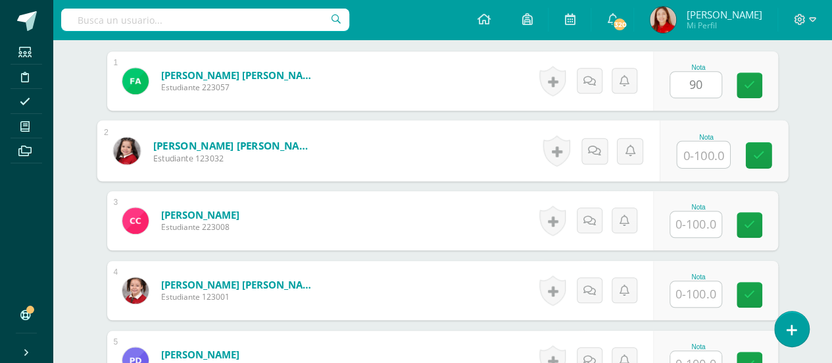
click at [706, 152] on input "text" at bounding box center [703, 154] width 53 height 26
type input "90"
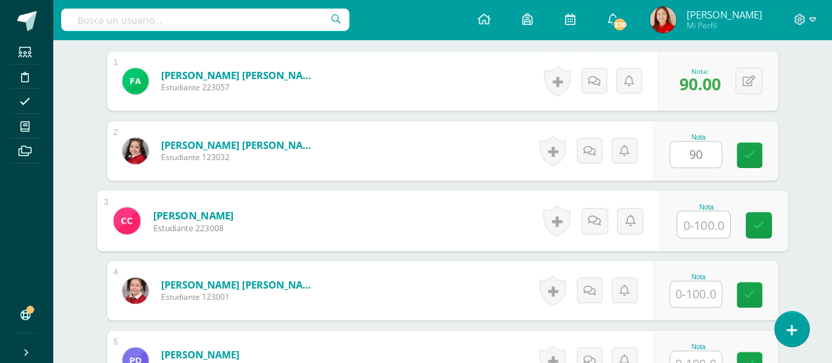
click at [703, 215] on input "text" at bounding box center [703, 224] width 53 height 26
type input "100"
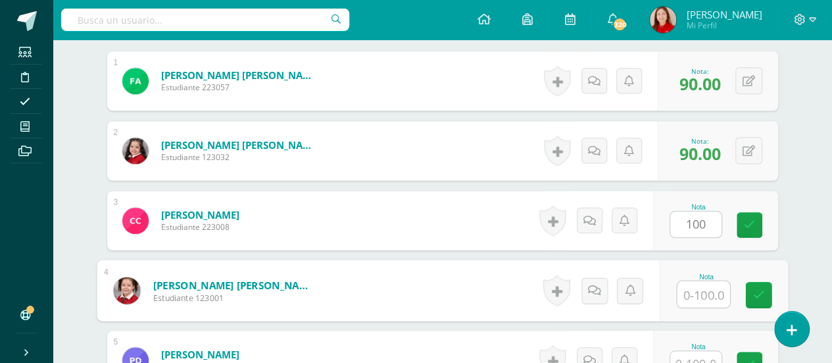
click at [701, 301] on input "text" at bounding box center [703, 294] width 53 height 26
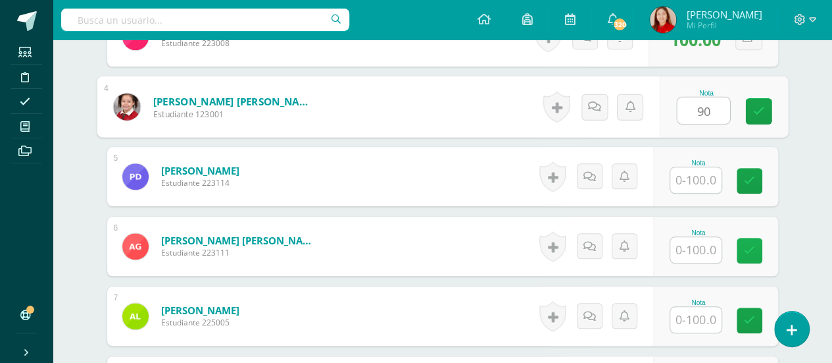
scroll to position [603, 0]
type input "90"
click at [709, 178] on input "text" at bounding box center [695, 179] width 51 height 26
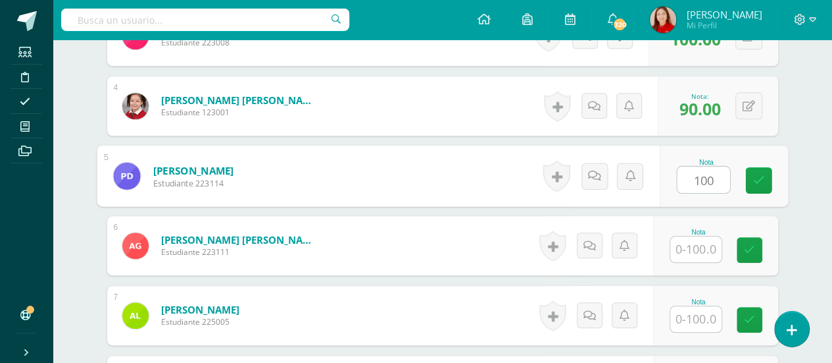
type input "100"
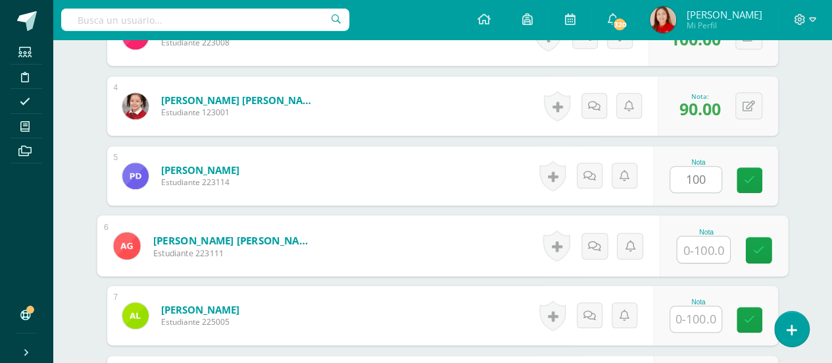
click at [698, 244] on input "text" at bounding box center [703, 249] width 53 height 26
type input "100"
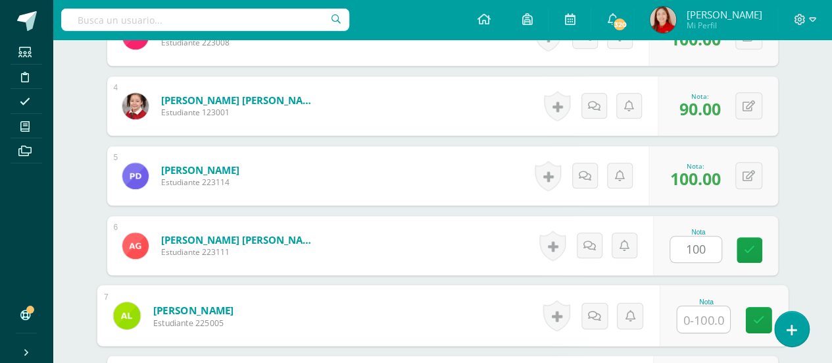
click at [695, 319] on input "text" at bounding box center [703, 319] width 53 height 26
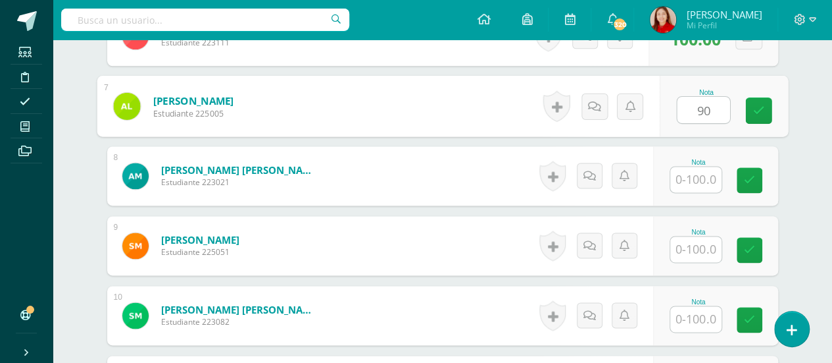
scroll to position [813, 0]
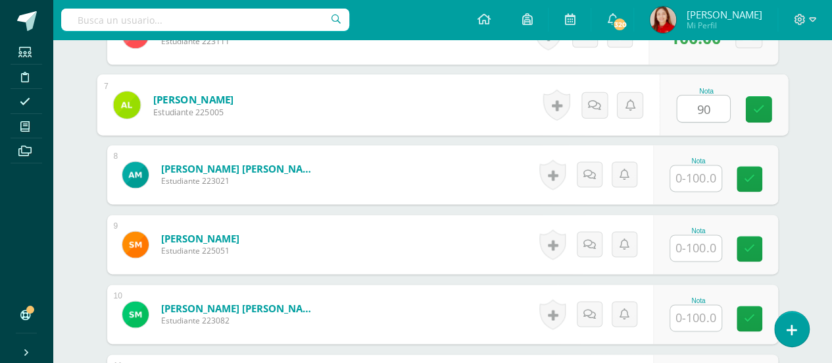
type input "90"
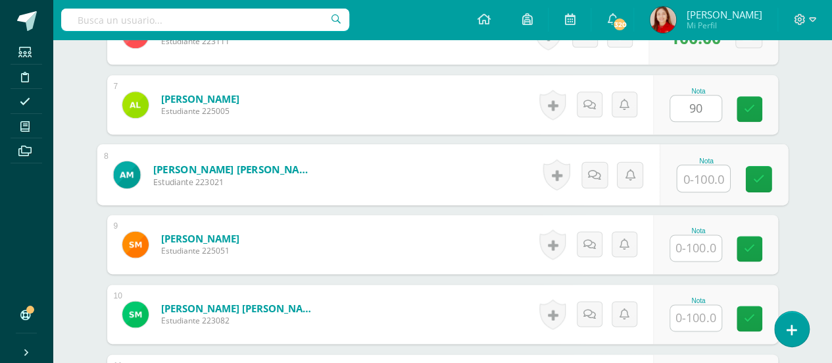
click at [702, 173] on input "text" at bounding box center [703, 178] width 53 height 26
type input "100"
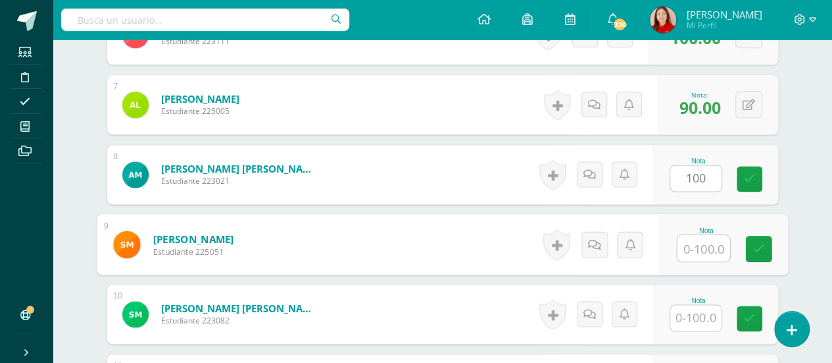
click at [697, 247] on input "text" at bounding box center [703, 248] width 53 height 26
type input "90"
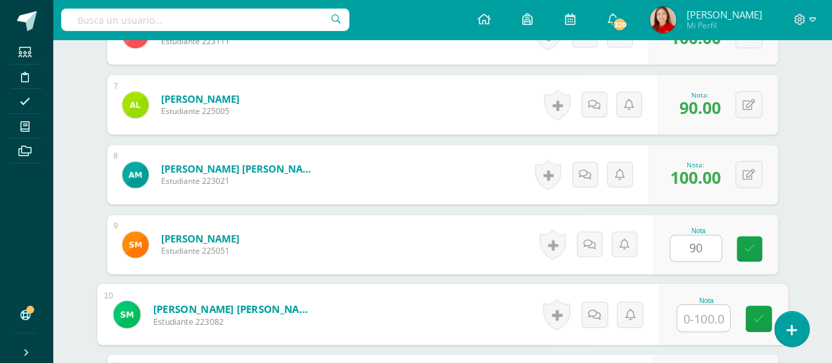
click at [700, 310] on input "text" at bounding box center [703, 318] width 53 height 26
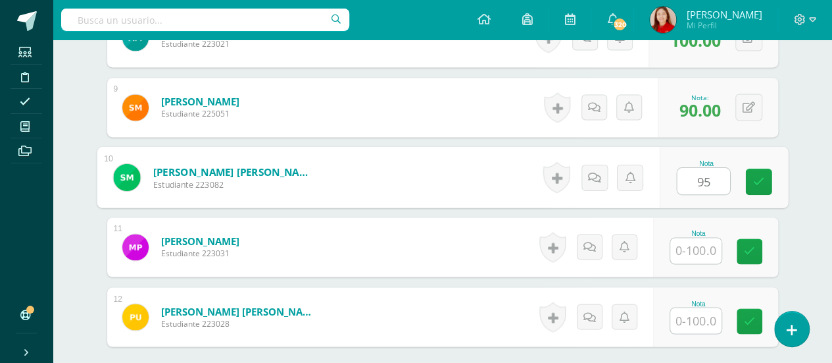
scroll to position [971, 0]
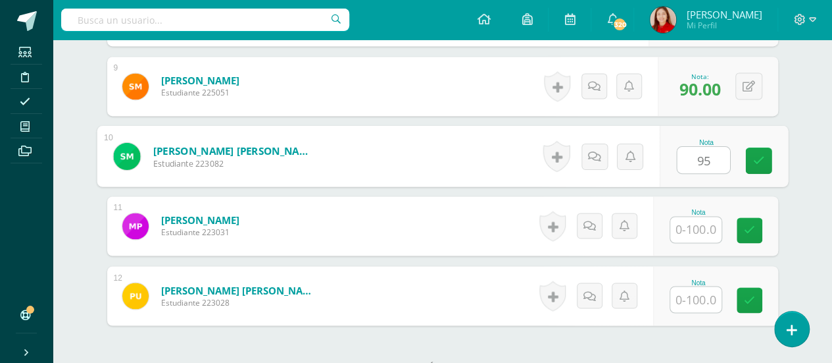
type input "95"
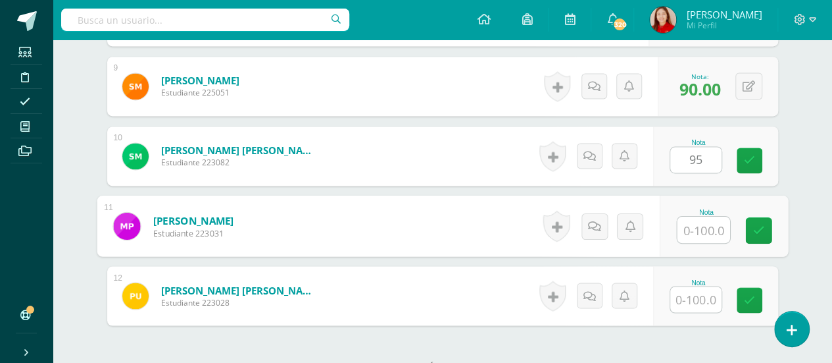
click at [709, 224] on input "text" at bounding box center [703, 229] width 53 height 26
type input "100"
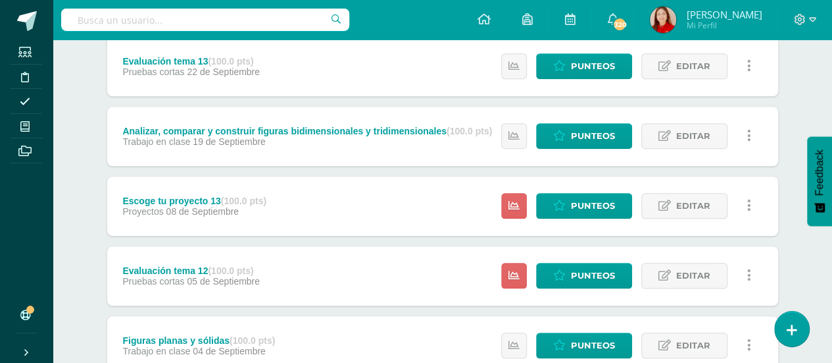
scroll to position [535, 0]
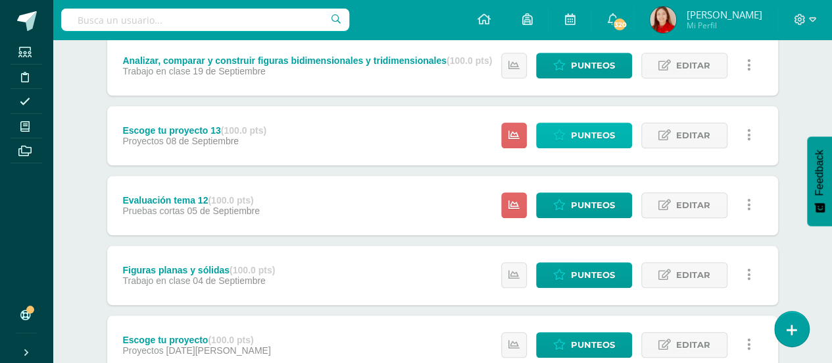
click at [586, 134] on span "Punteos" at bounding box center [593, 135] width 44 height 24
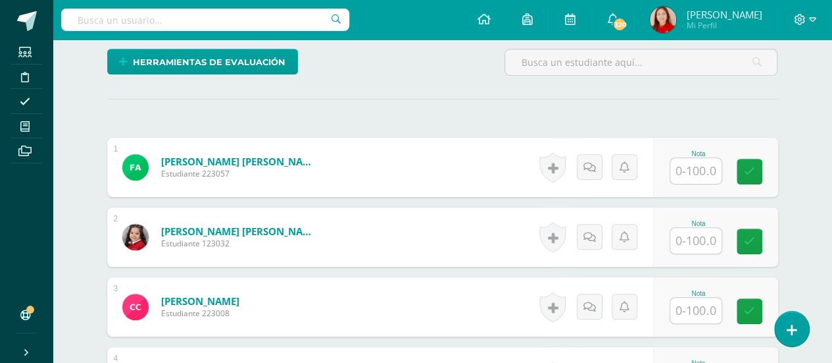
scroll to position [364, 0]
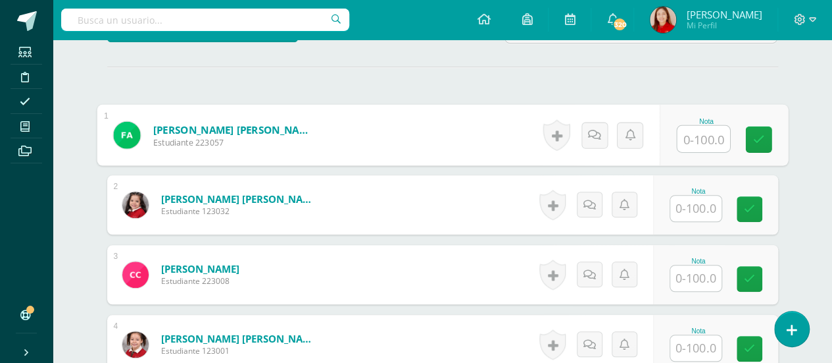
click at [697, 132] on input "text" at bounding box center [703, 139] width 53 height 26
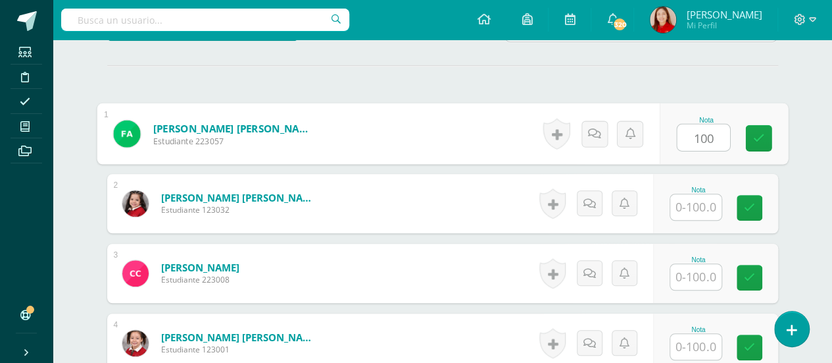
type input "100"
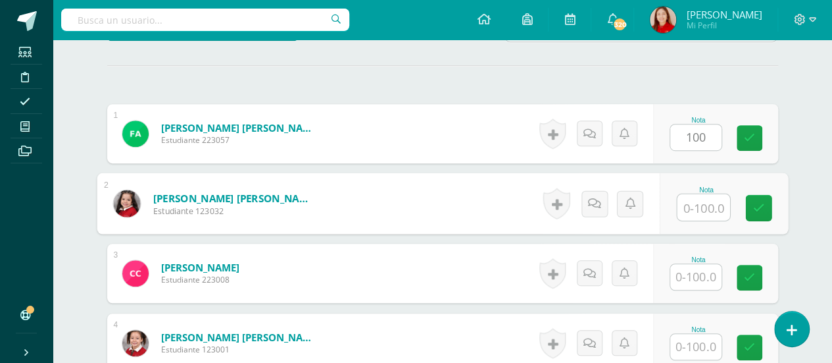
click at [695, 215] on input "text" at bounding box center [703, 207] width 53 height 26
type input "100"
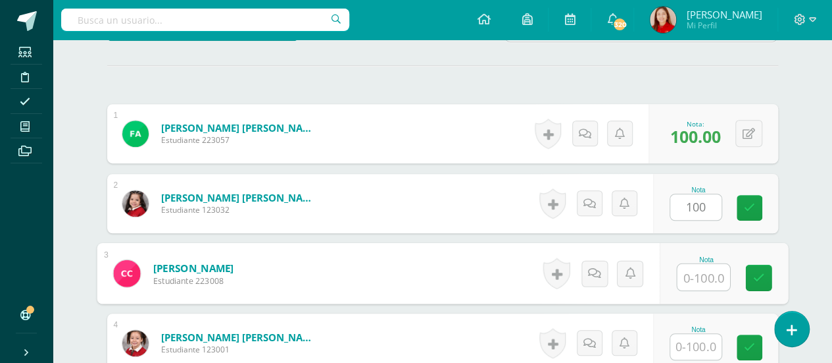
click at [690, 277] on input "text" at bounding box center [703, 277] width 53 height 26
type input "100"
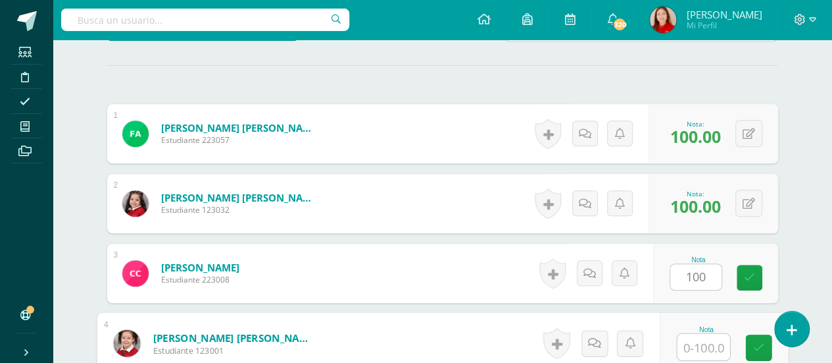
click at [700, 345] on input "text" at bounding box center [703, 347] width 53 height 26
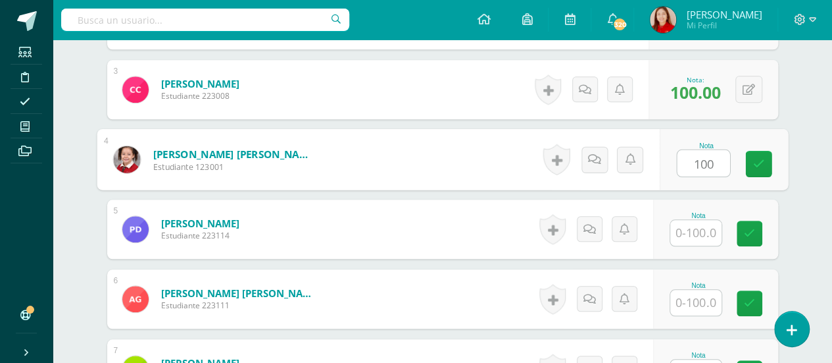
scroll to position [567, 0]
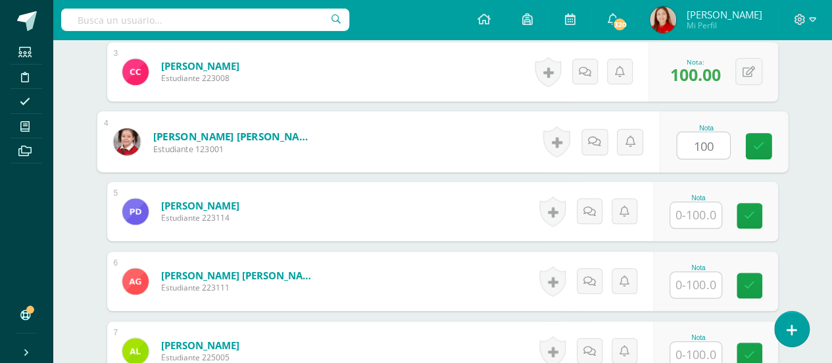
type input "100"
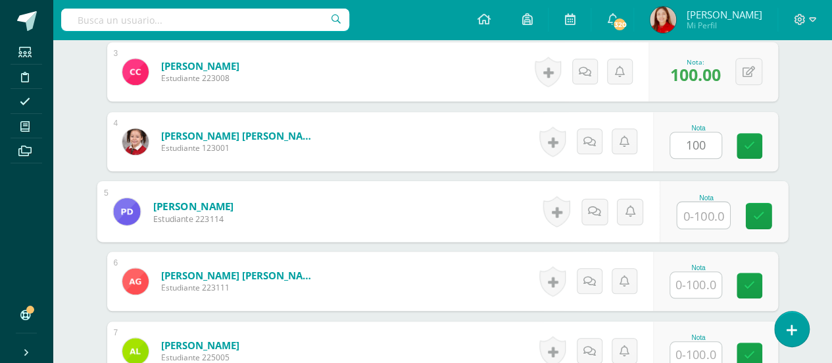
click at [700, 211] on input "text" at bounding box center [703, 215] width 53 height 26
type input "100"
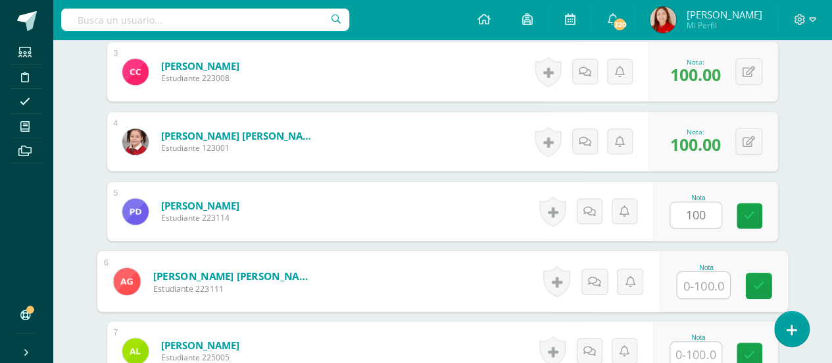
click at [693, 278] on input "text" at bounding box center [703, 285] width 53 height 26
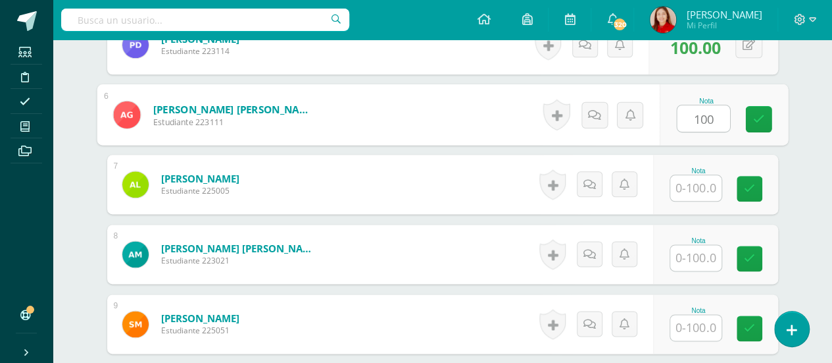
scroll to position [751, 0]
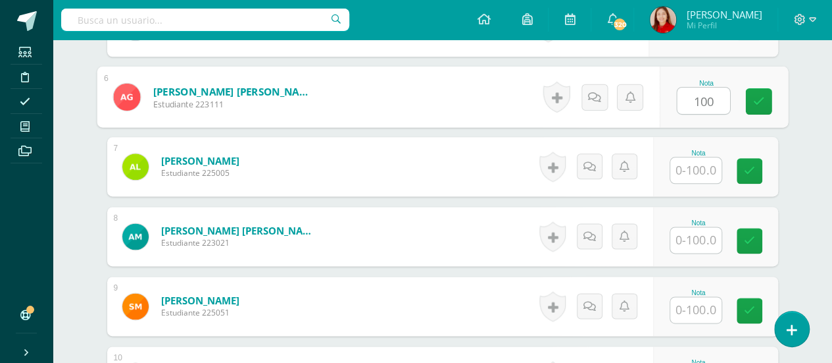
type input "100"
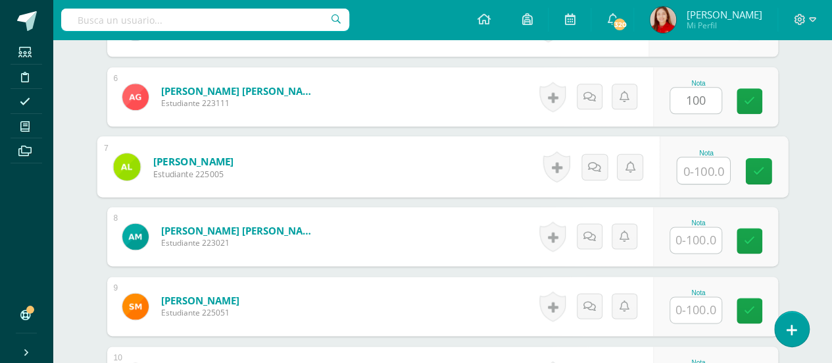
click at [706, 168] on input "text" at bounding box center [703, 170] width 53 height 26
type input "100"
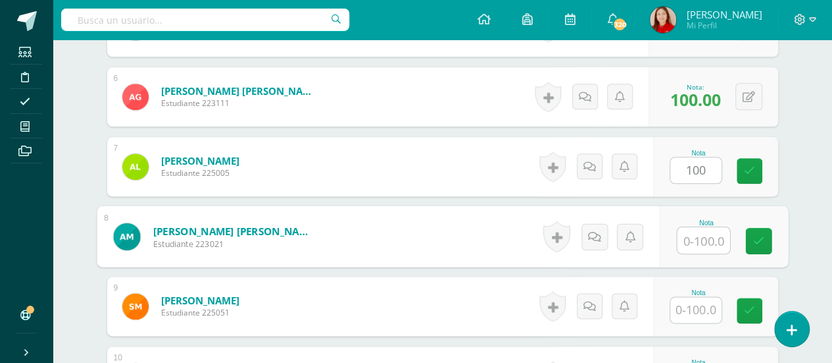
click at [689, 241] on input "text" at bounding box center [703, 240] width 53 height 26
type input "100"
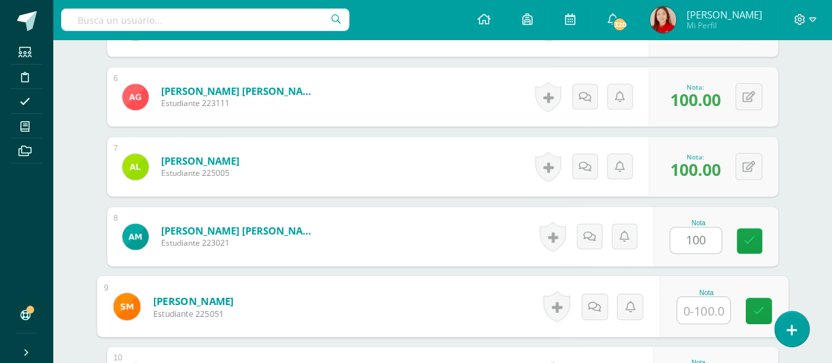
click at [694, 307] on input "text" at bounding box center [703, 310] width 53 height 26
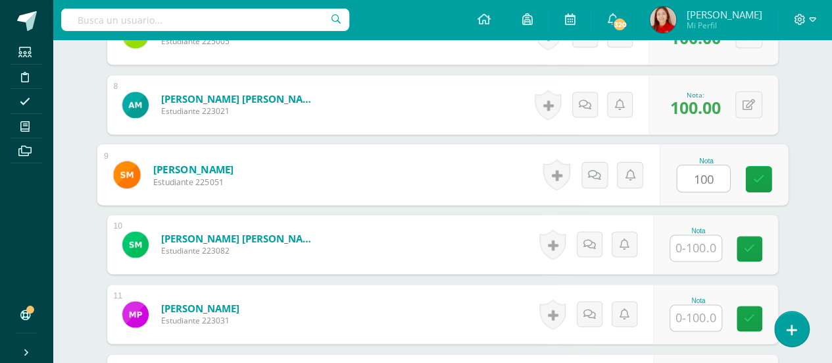
scroll to position [918, 0]
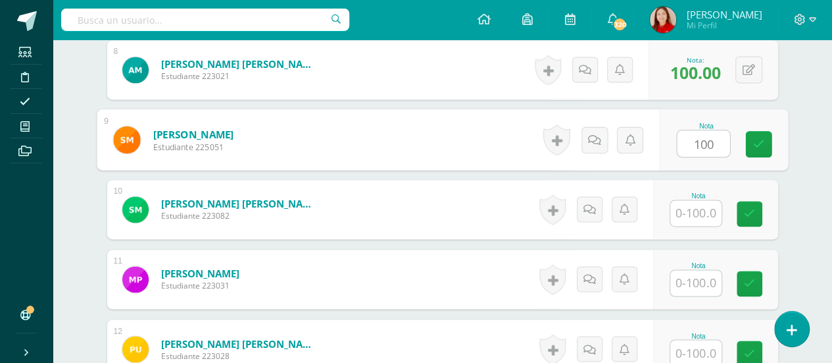
type input "100"
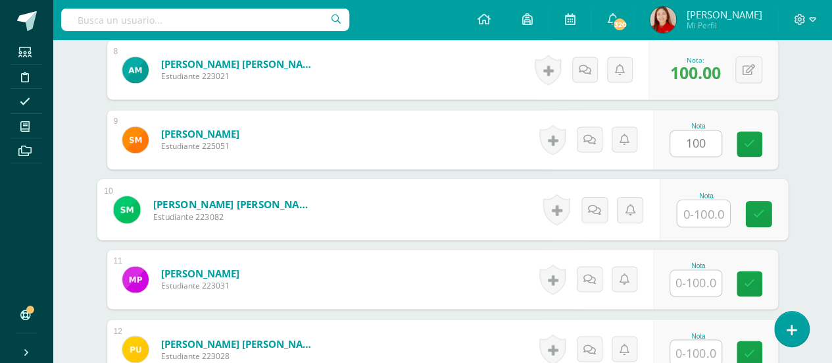
click at [701, 214] on input "text" at bounding box center [703, 213] width 53 height 26
type input "100"
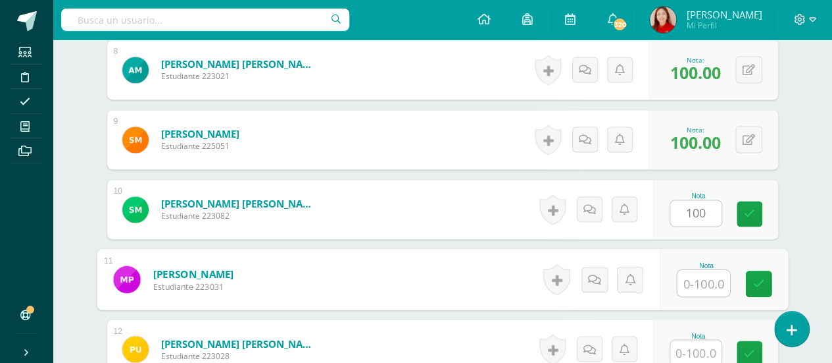
click at [695, 280] on input "text" at bounding box center [703, 283] width 53 height 26
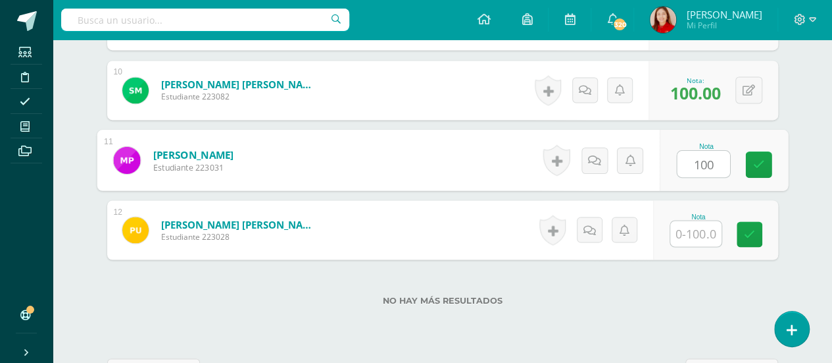
scroll to position [1041, 0]
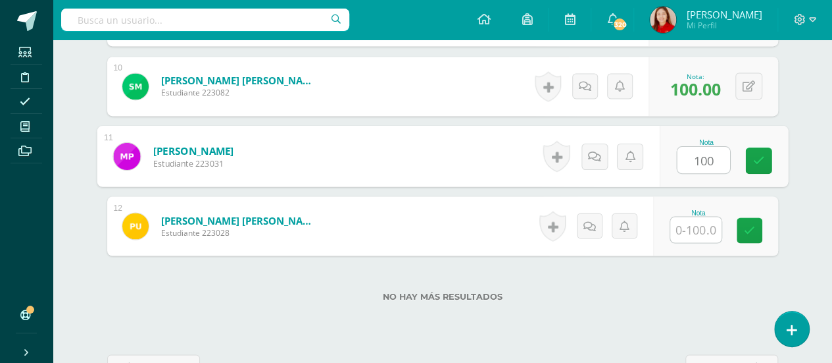
type input "100"
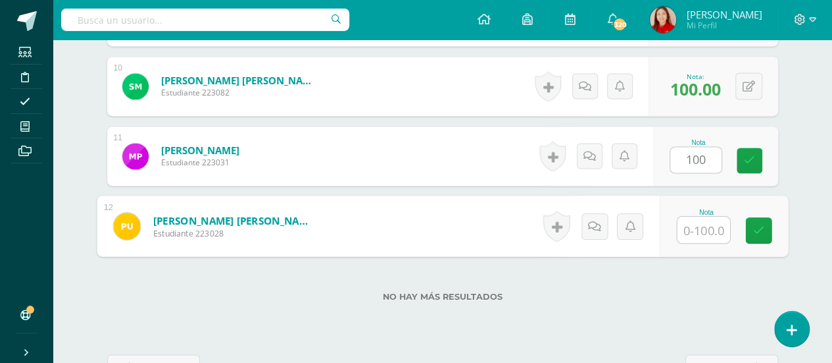
click at [696, 236] on input "text" at bounding box center [703, 229] width 53 height 26
type input "100"
click at [761, 231] on icon at bounding box center [759, 229] width 12 height 11
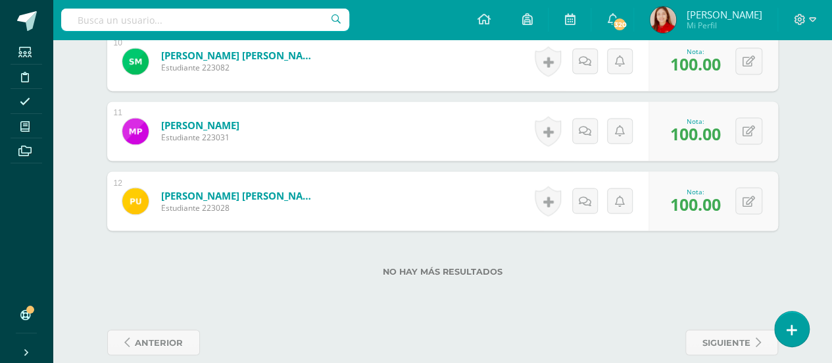
scroll to position [1080, 0]
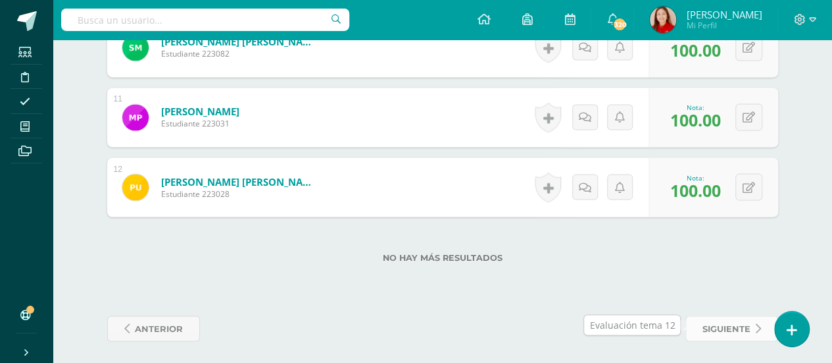
click at [758, 322] on icon at bounding box center [758, 327] width 5 height 11
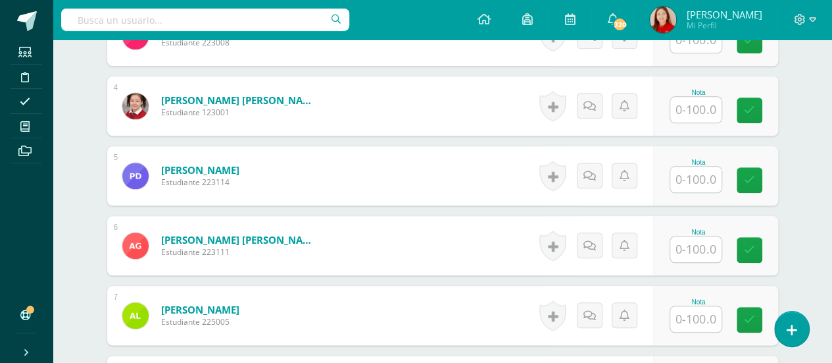
scroll to position [603, 0]
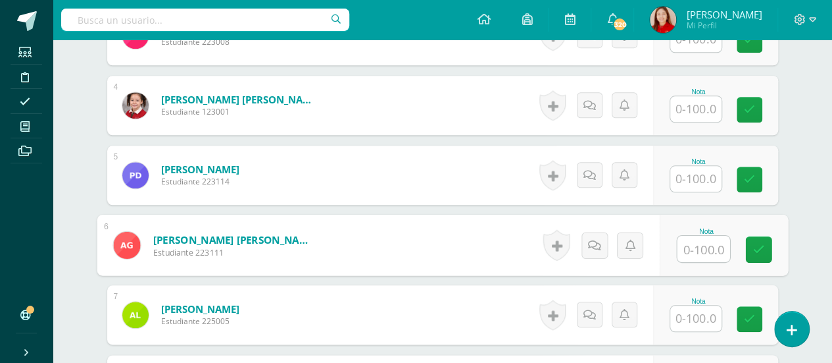
click at [695, 243] on input "text" at bounding box center [703, 249] width 53 height 26
type input "100"
click at [756, 245] on icon at bounding box center [759, 248] width 12 height 11
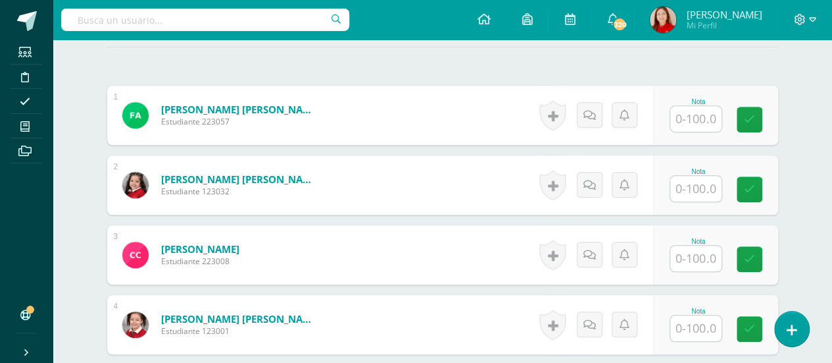
scroll to position [366, 0]
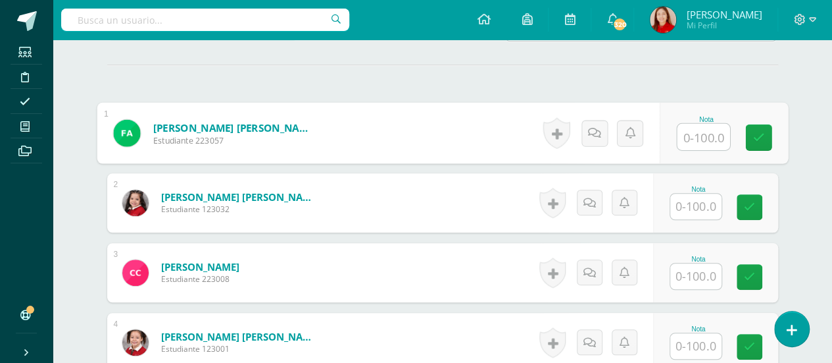
click at [698, 126] on input "text" at bounding box center [703, 137] width 53 height 26
type input "85"
click at [759, 137] on icon at bounding box center [759, 137] width 12 height 11
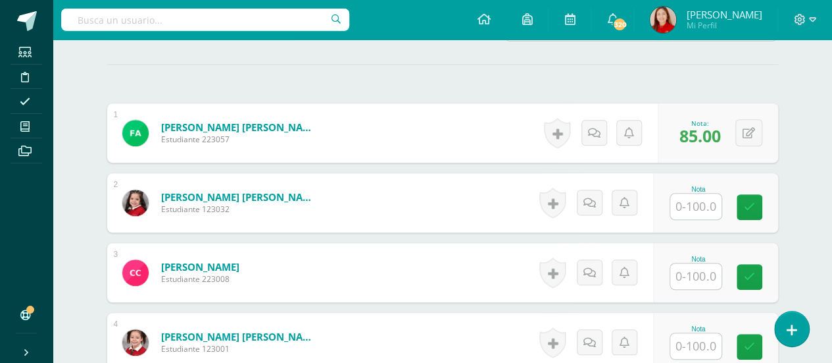
click at [707, 197] on input "text" at bounding box center [695, 206] width 51 height 26
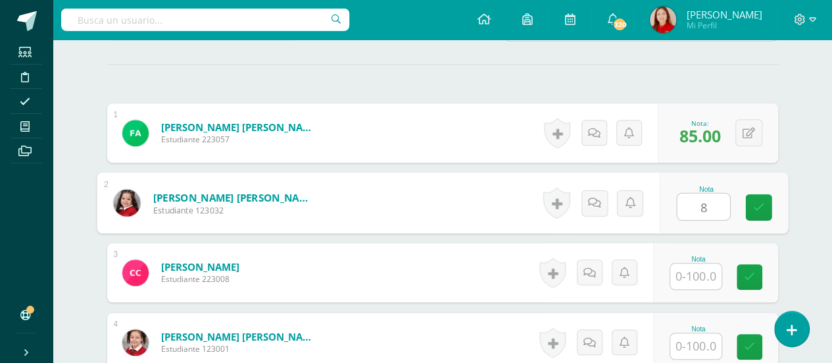
type input "86"
click at [766, 207] on link at bounding box center [758, 207] width 26 height 26
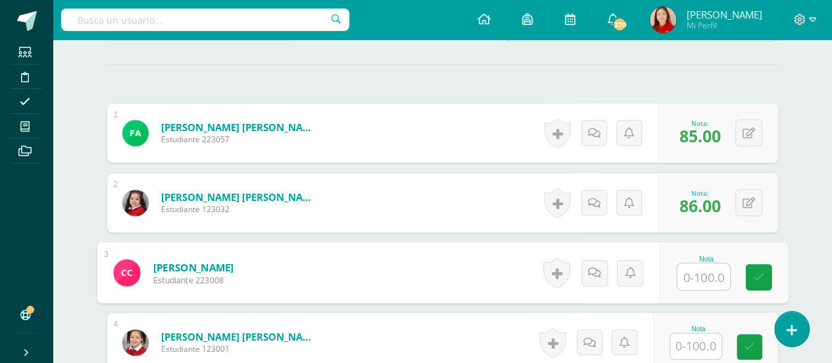
click at [702, 273] on input "text" at bounding box center [703, 276] width 53 height 26
click at [709, 278] on input "text" at bounding box center [703, 276] width 53 height 26
type input "95"
click at [759, 280] on link at bounding box center [758, 277] width 26 height 26
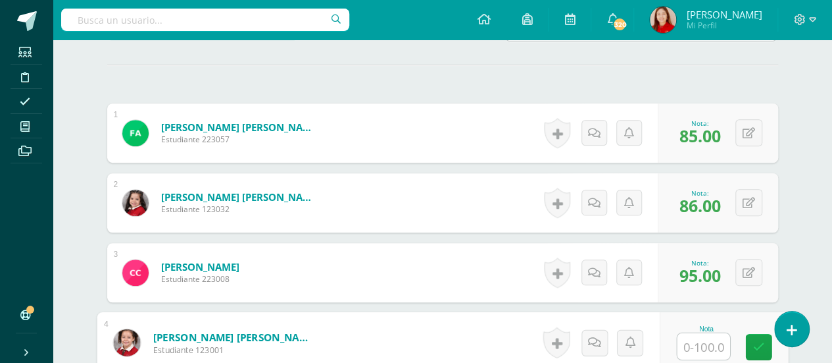
click at [695, 348] on input "text" at bounding box center [703, 346] width 53 height 26
type input "97"
click at [755, 342] on icon at bounding box center [759, 346] width 12 height 11
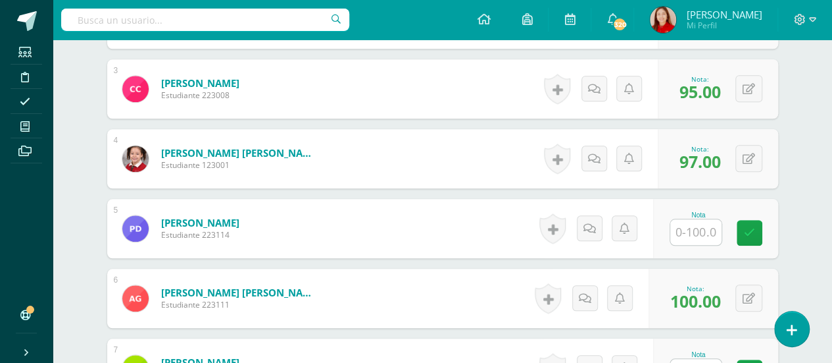
scroll to position [551, 0]
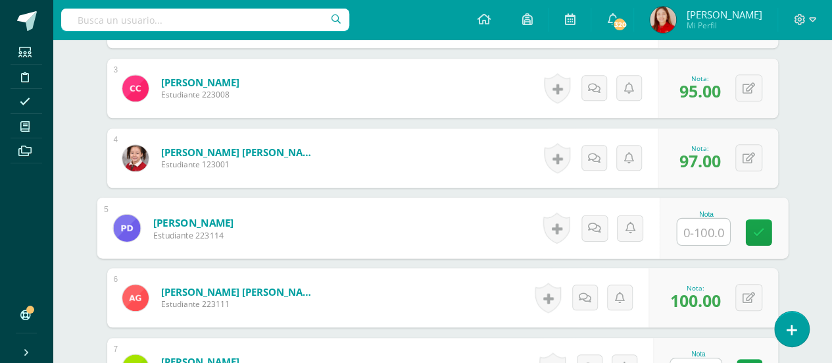
click at [693, 231] on input "text" at bounding box center [703, 231] width 53 height 26
type input "97"
click at [762, 226] on icon at bounding box center [759, 231] width 12 height 11
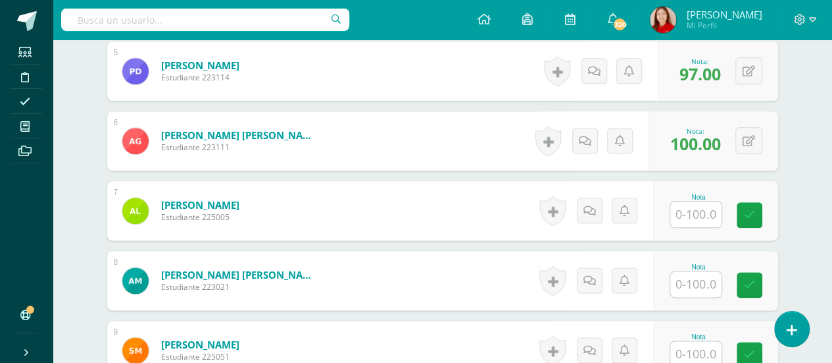
scroll to position [709, 0]
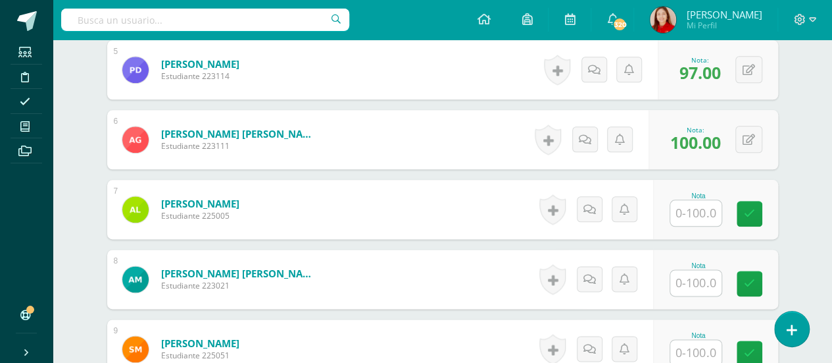
click at [703, 210] on input "text" at bounding box center [695, 213] width 51 height 26
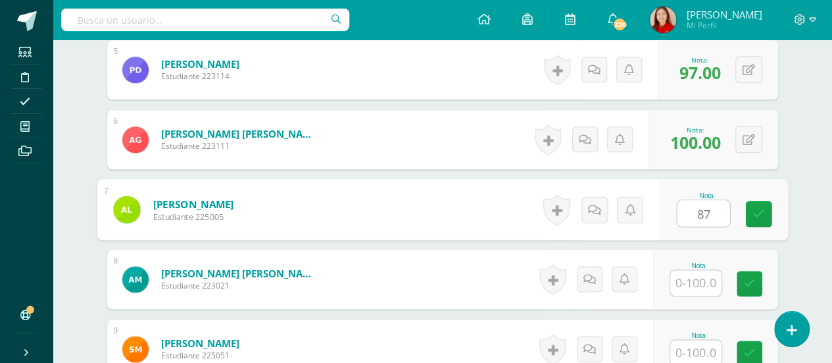
type input "87"
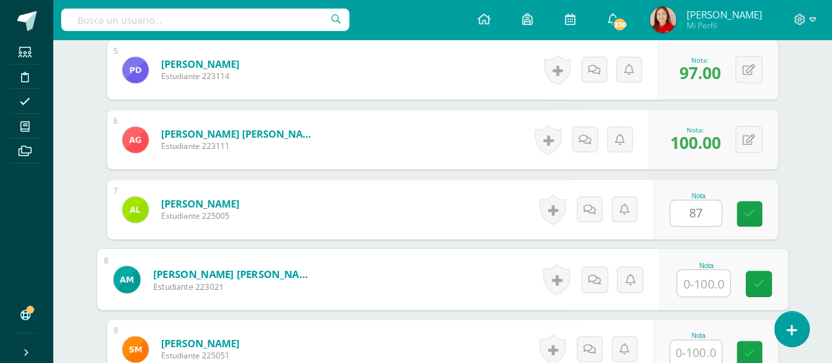
click at [693, 284] on input "text" at bounding box center [703, 283] width 53 height 26
type input "97"
click at [759, 278] on icon at bounding box center [759, 283] width 12 height 11
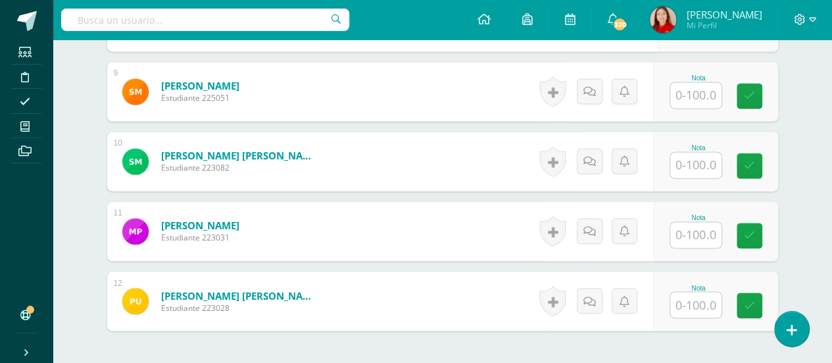
scroll to position [972, 0]
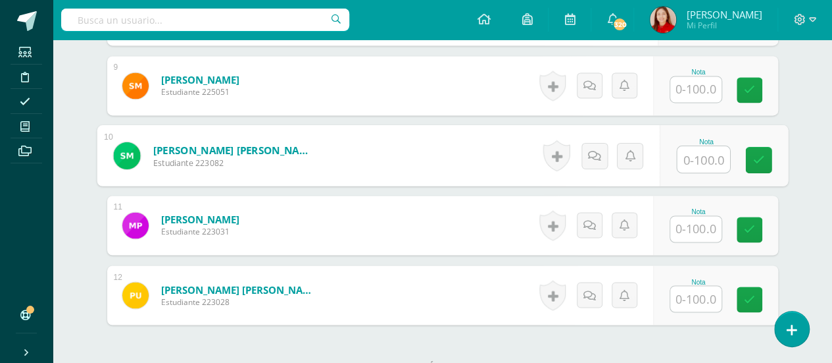
click at [700, 152] on input "text" at bounding box center [703, 159] width 53 height 26
type input "95"
click at [761, 158] on icon at bounding box center [759, 159] width 12 height 11
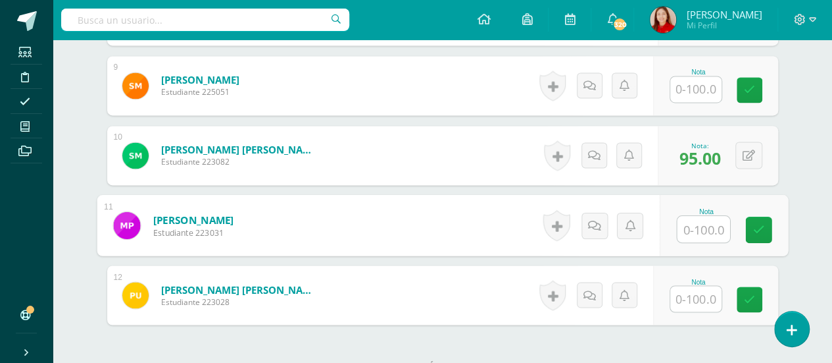
click at [699, 225] on input "text" at bounding box center [703, 229] width 53 height 26
type input "95"
click at [762, 224] on icon at bounding box center [759, 229] width 12 height 11
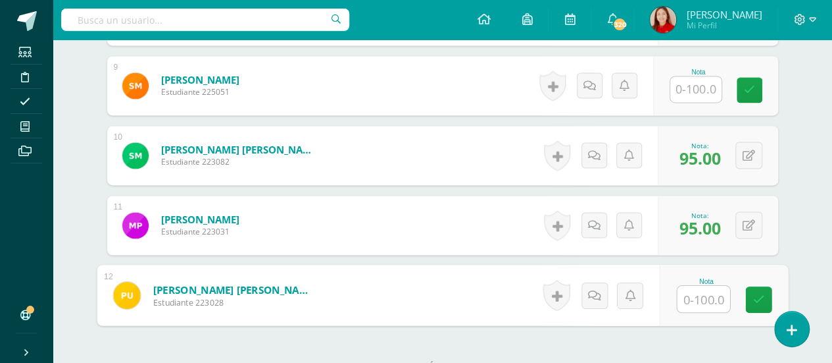
click at [697, 302] on input "text" at bounding box center [703, 299] width 53 height 26
type input "98"
click at [764, 300] on link at bounding box center [758, 299] width 26 height 26
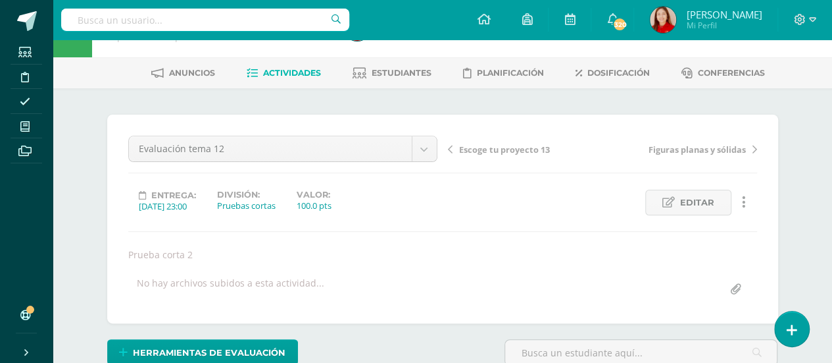
scroll to position [0, 0]
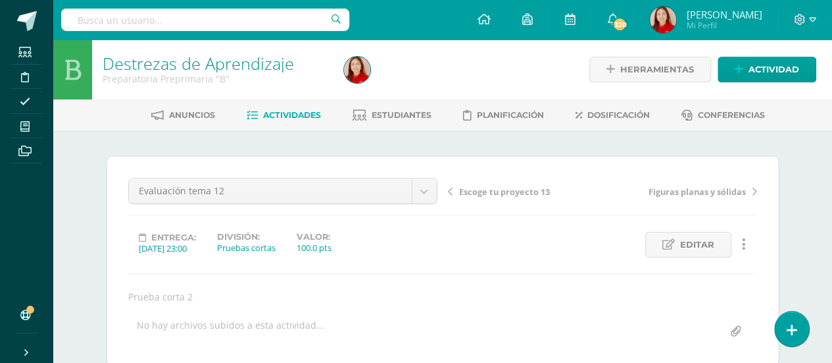
click at [293, 114] on span "Actividades" at bounding box center [292, 115] width 58 height 10
